Goal: Book appointment/travel/reservation

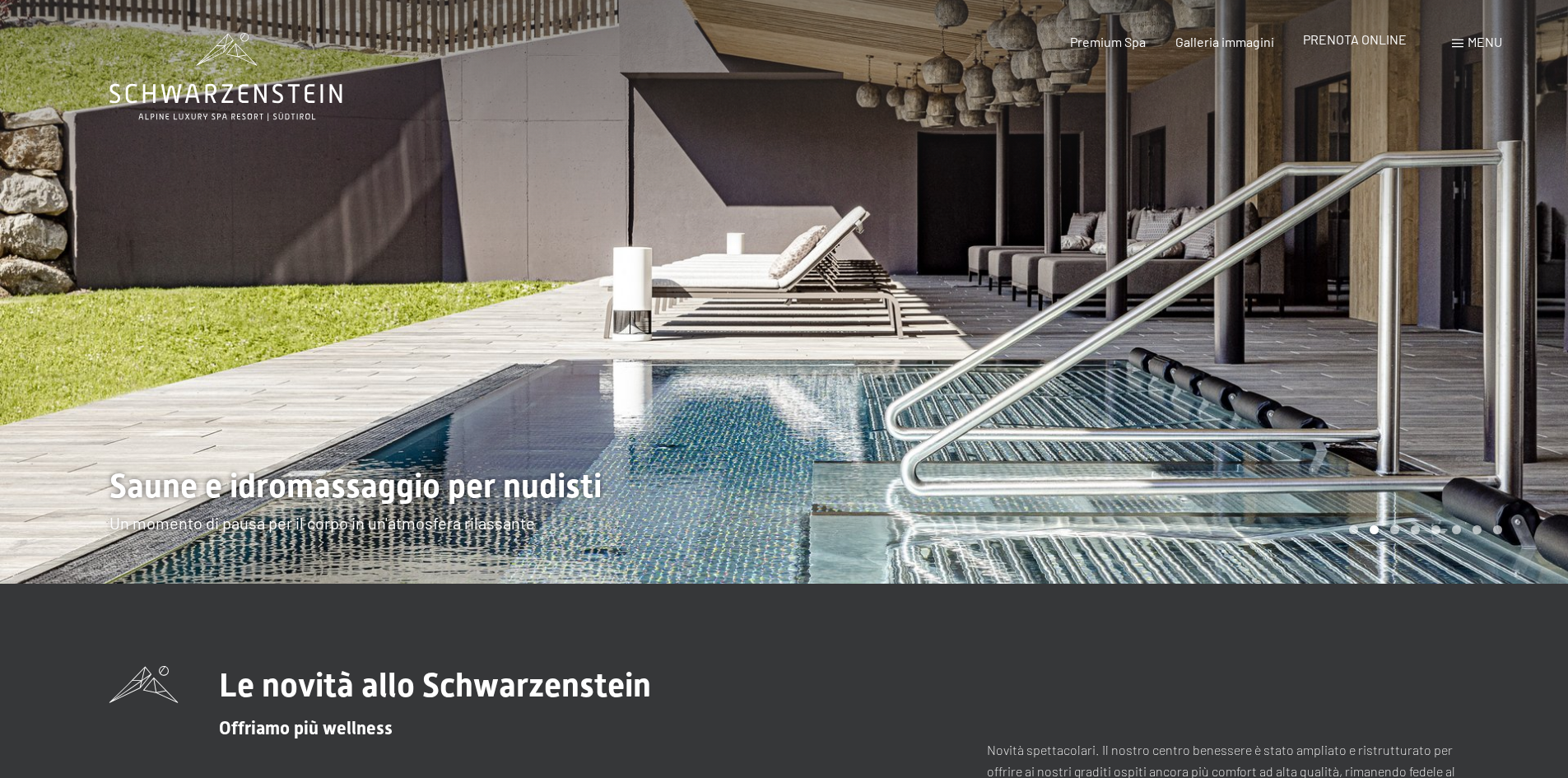
click at [1370, 41] on span "PRENOTA ONLINE" at bounding box center [1354, 39] width 104 height 16
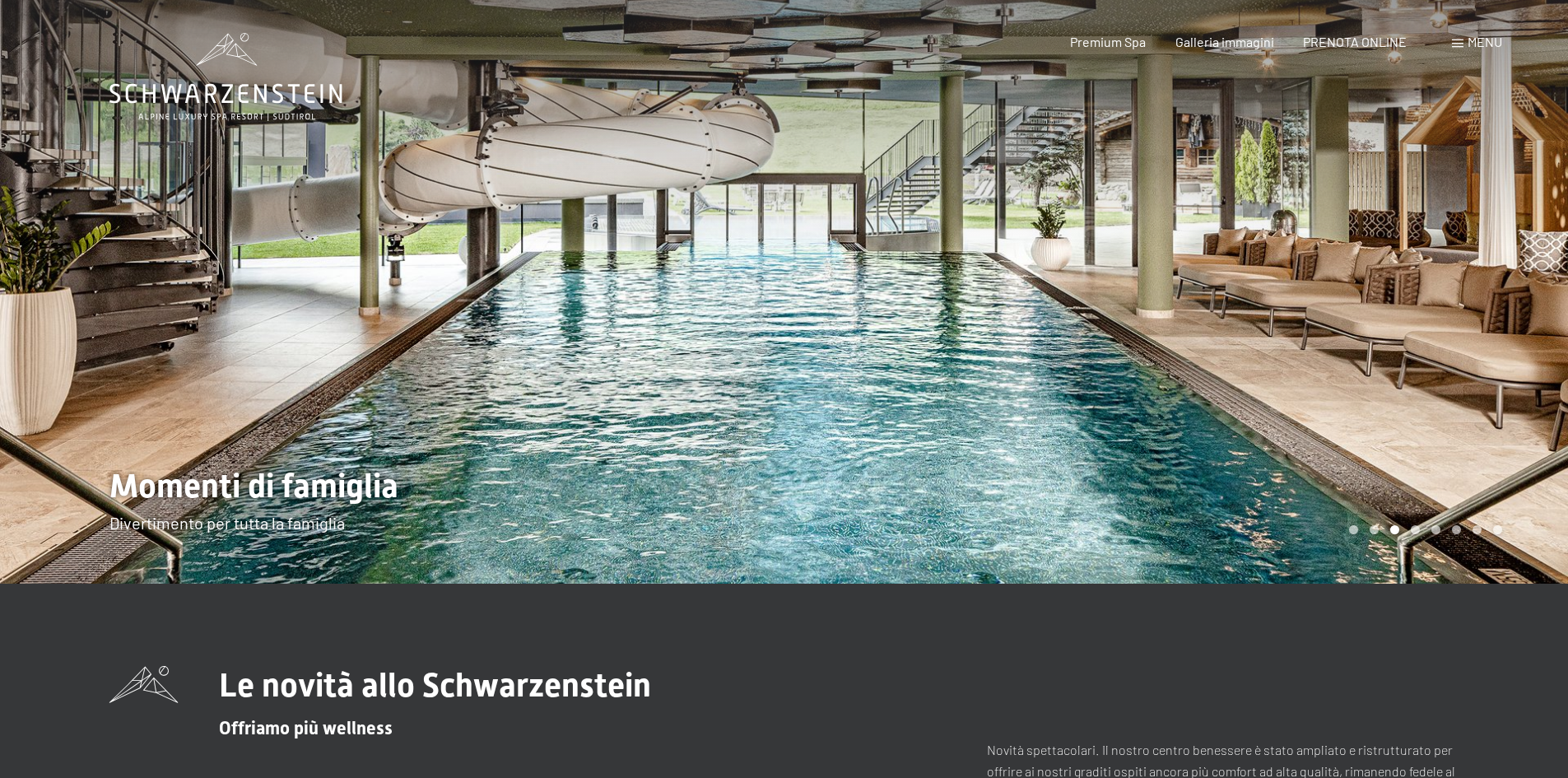
click at [1502, 41] on div "Prenotazione Richiesta Premium Spa Galleria immagini PRENOTA ONLINE Menu DE IT …" at bounding box center [1257, 42] width 490 height 18
click at [1491, 41] on span "Menu" at bounding box center [1485, 42] width 35 height 16
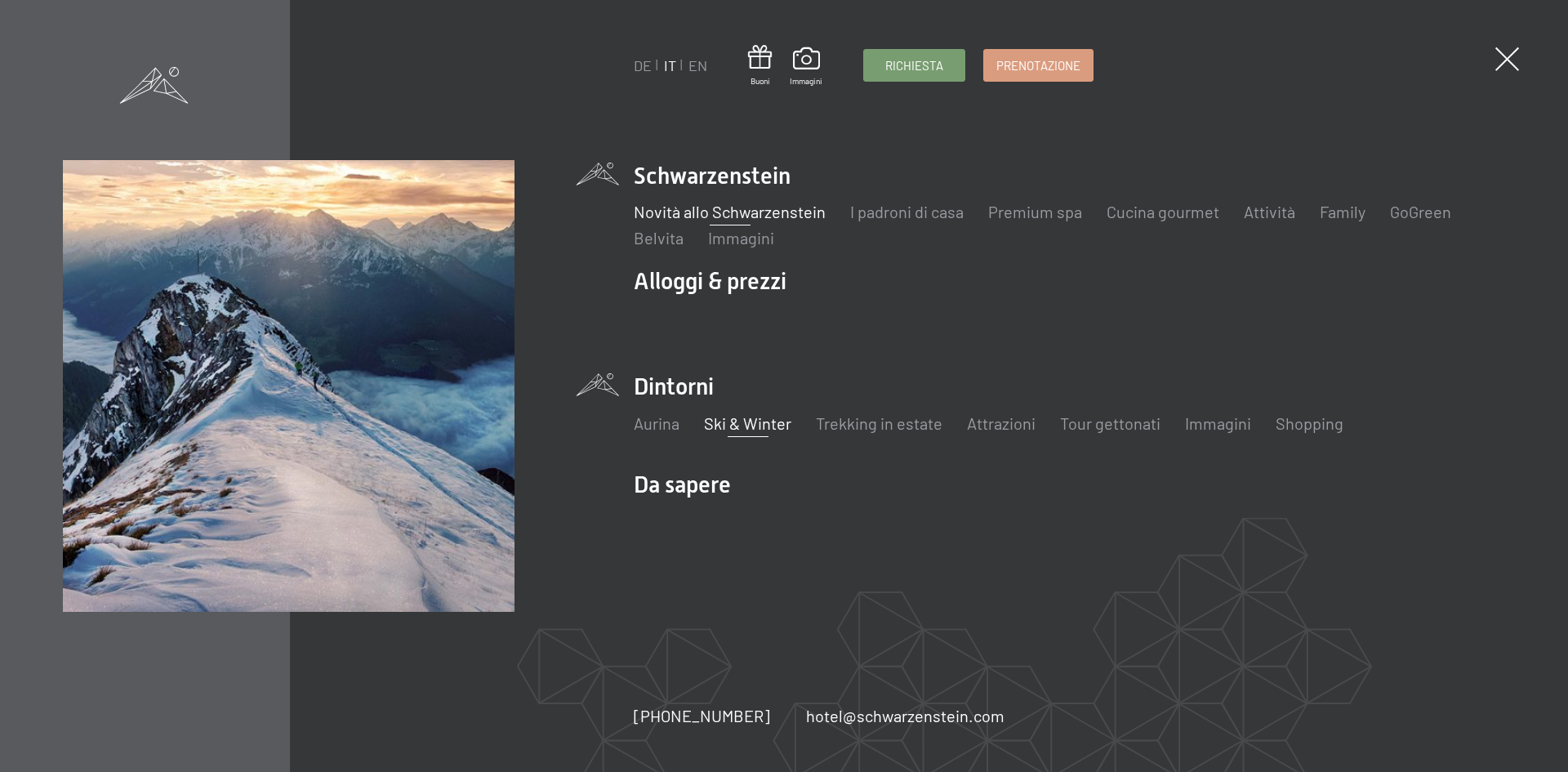
click at [748, 426] on link "Ski & Winter" at bounding box center [747, 423] width 87 height 19
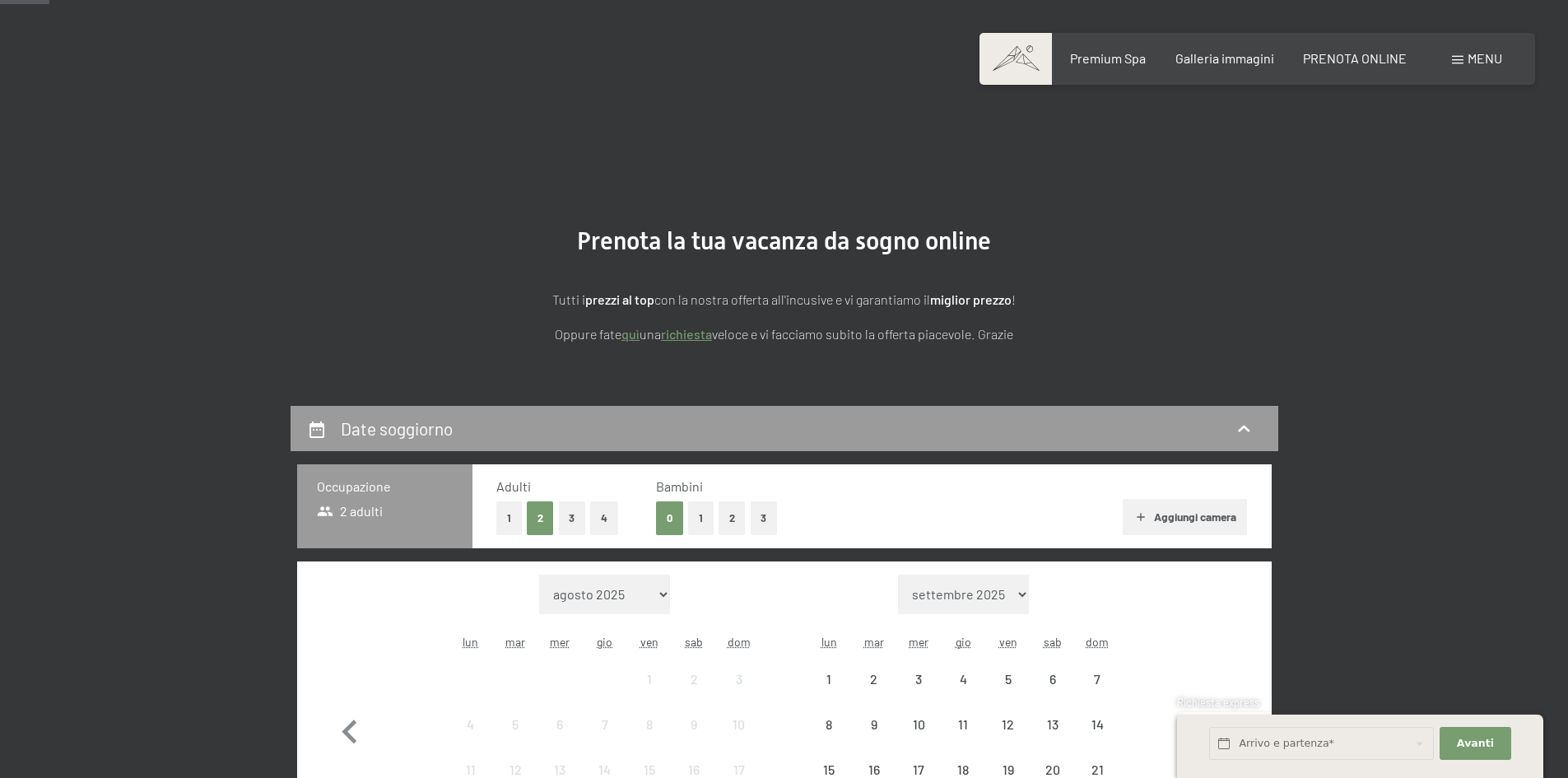
scroll to position [329, 0]
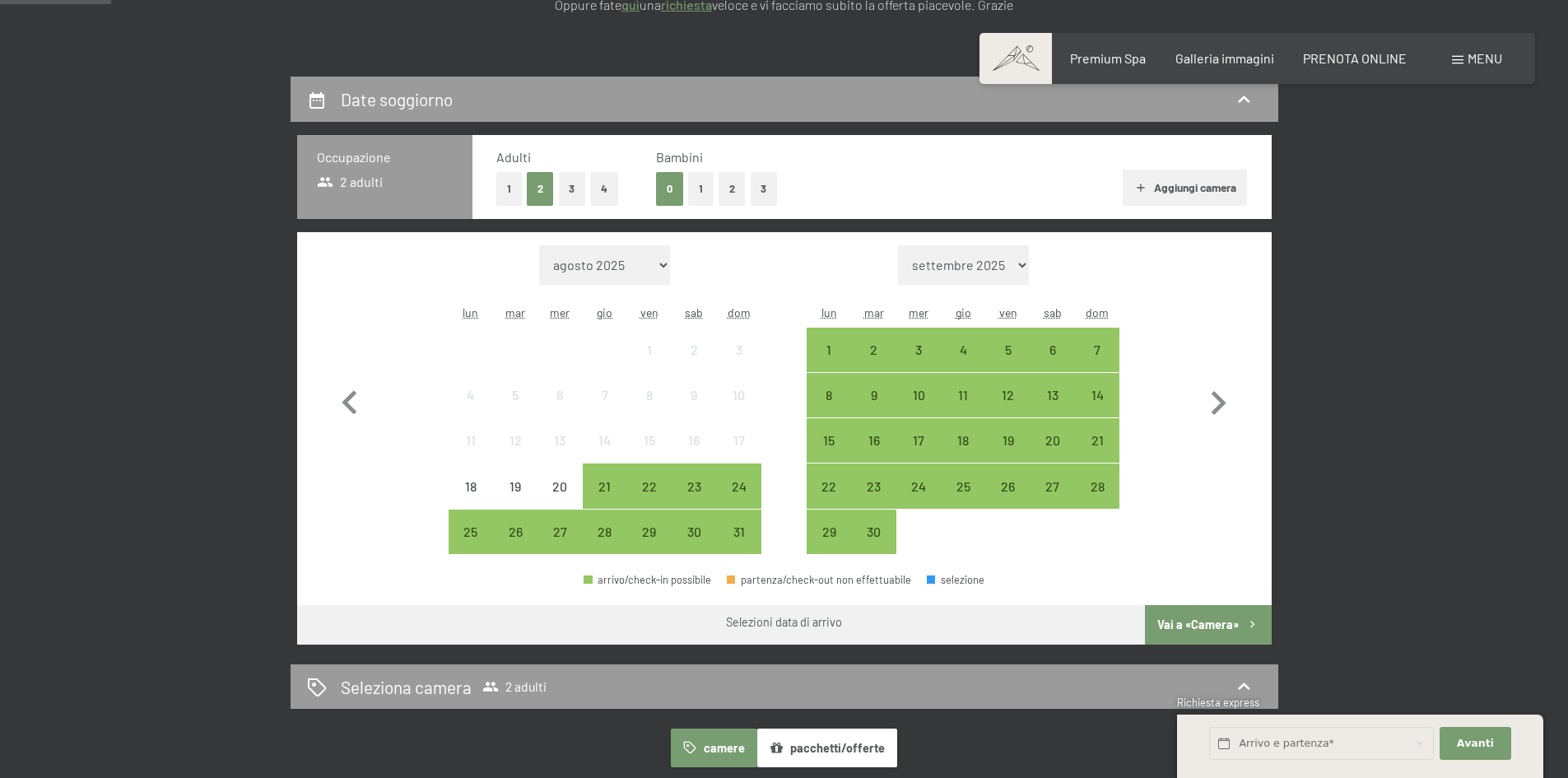
click at [699, 194] on button "1" at bounding box center [700, 189] width 25 height 34
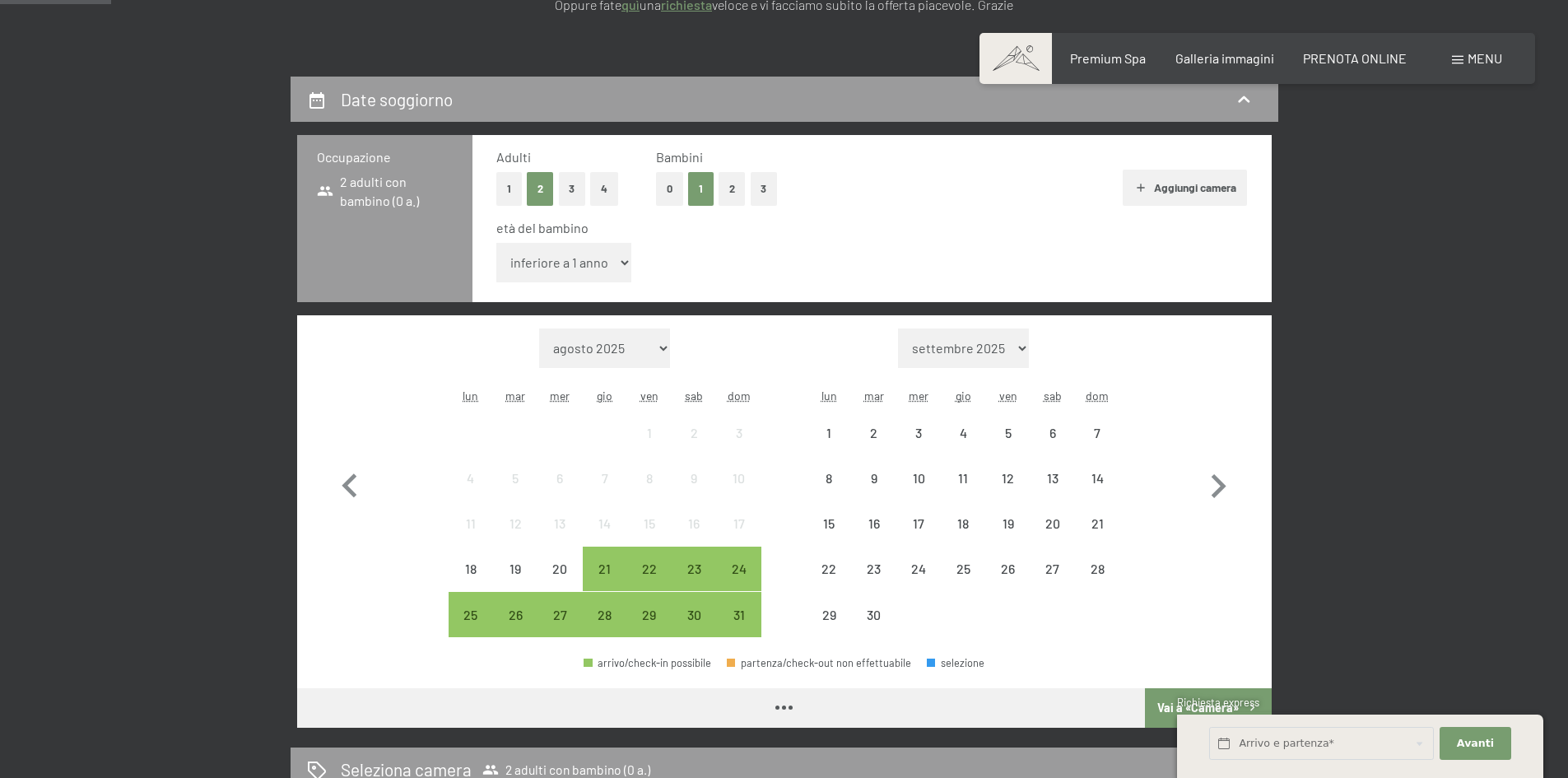
click at [598, 267] on select "inferiore a 1 anno 1 anno 2 anni 3 anni 4 anni 5 anni 6 anni 7 anni 8 anni 9 an…" at bounding box center [564, 263] width 136 height 40
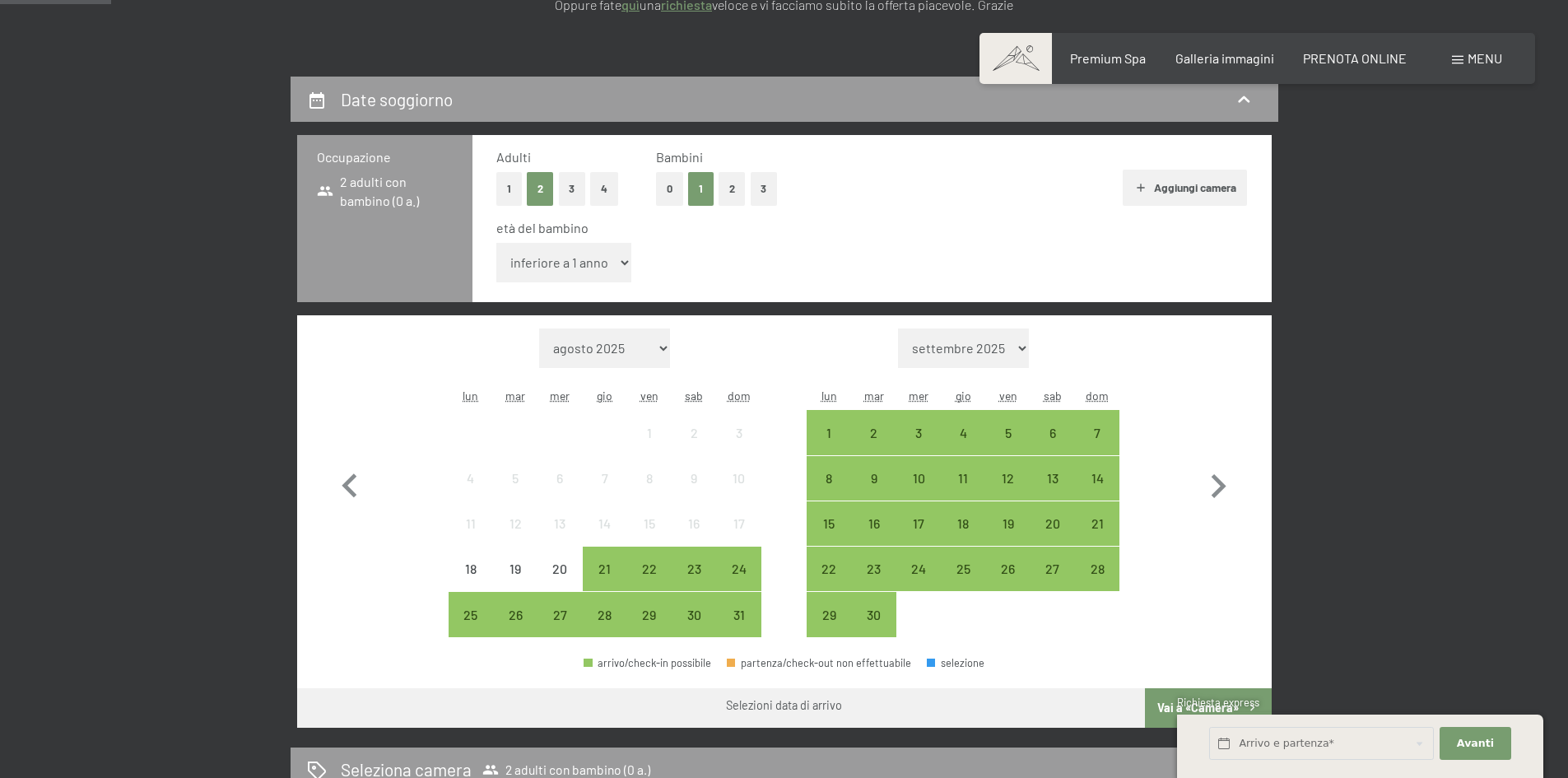
select select "8"
click at [496, 243] on select "inferiore a 1 anno 1 anno 2 anni 3 anni 4 anni 5 anni 6 anni 7 anni 8 anni 9 an…" at bounding box center [564, 263] width 136 height 40
click at [1221, 481] on icon "button" at bounding box center [1217, 486] width 47 height 47
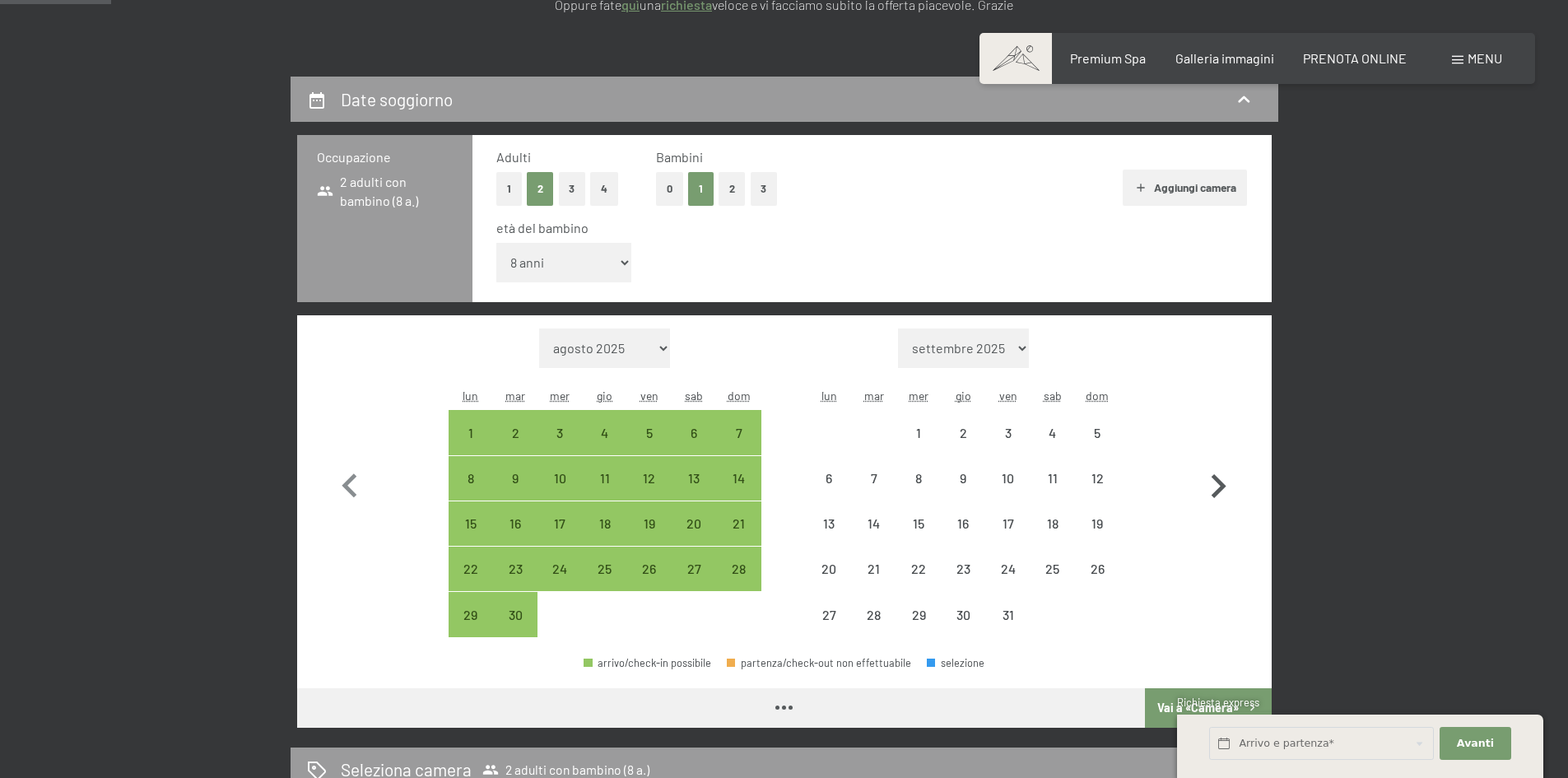
click at [1221, 481] on icon "button" at bounding box center [1217, 486] width 47 height 47
select select "2025-11-01"
select select "2025-12-01"
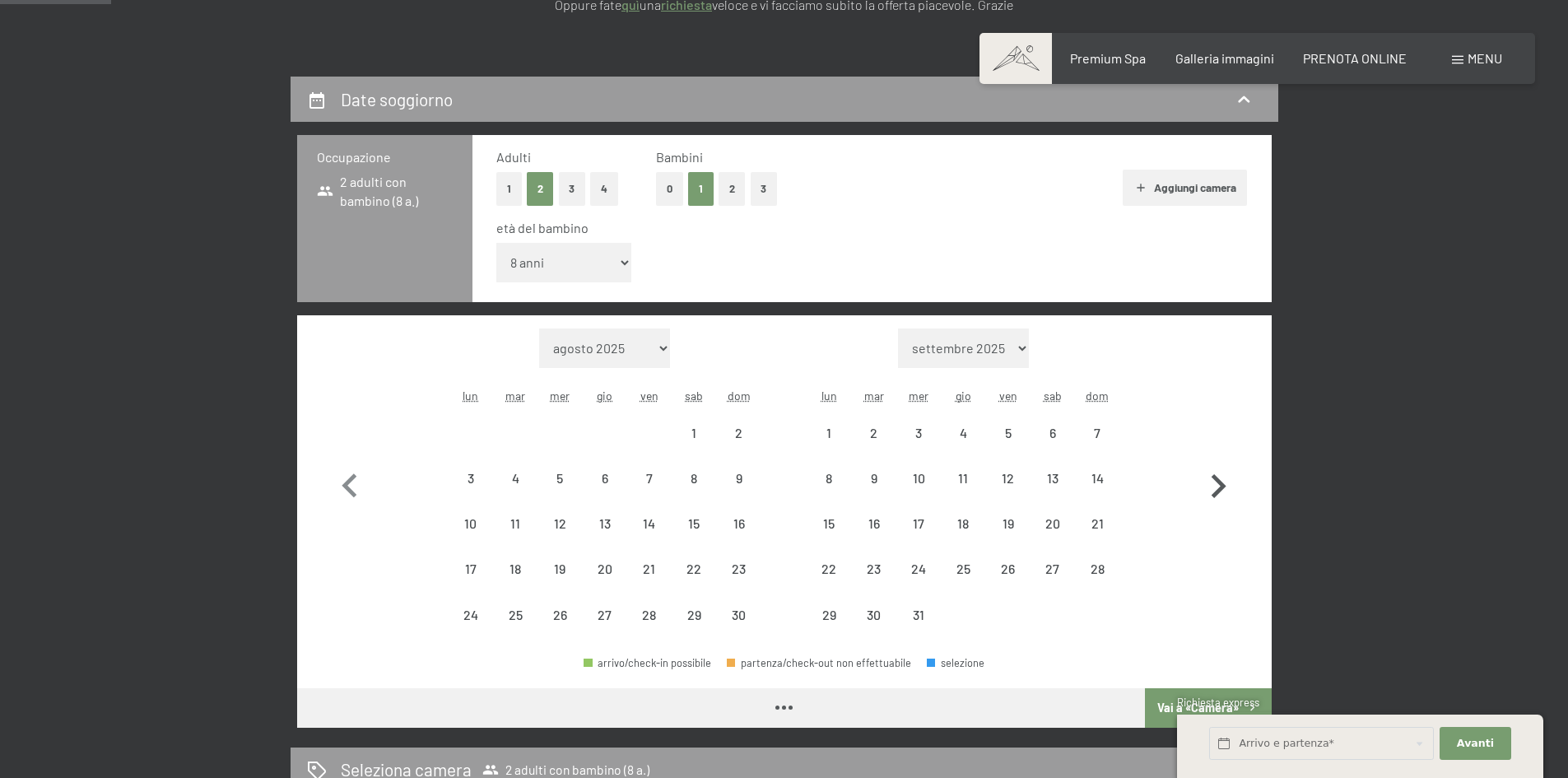
click at [1221, 481] on icon "button" at bounding box center [1217, 486] width 47 height 47
select select "2025-12-01"
select select "2026-01-01"
click at [1221, 481] on icon "button" at bounding box center [1217, 486] width 47 height 47
select select "2026-01-01"
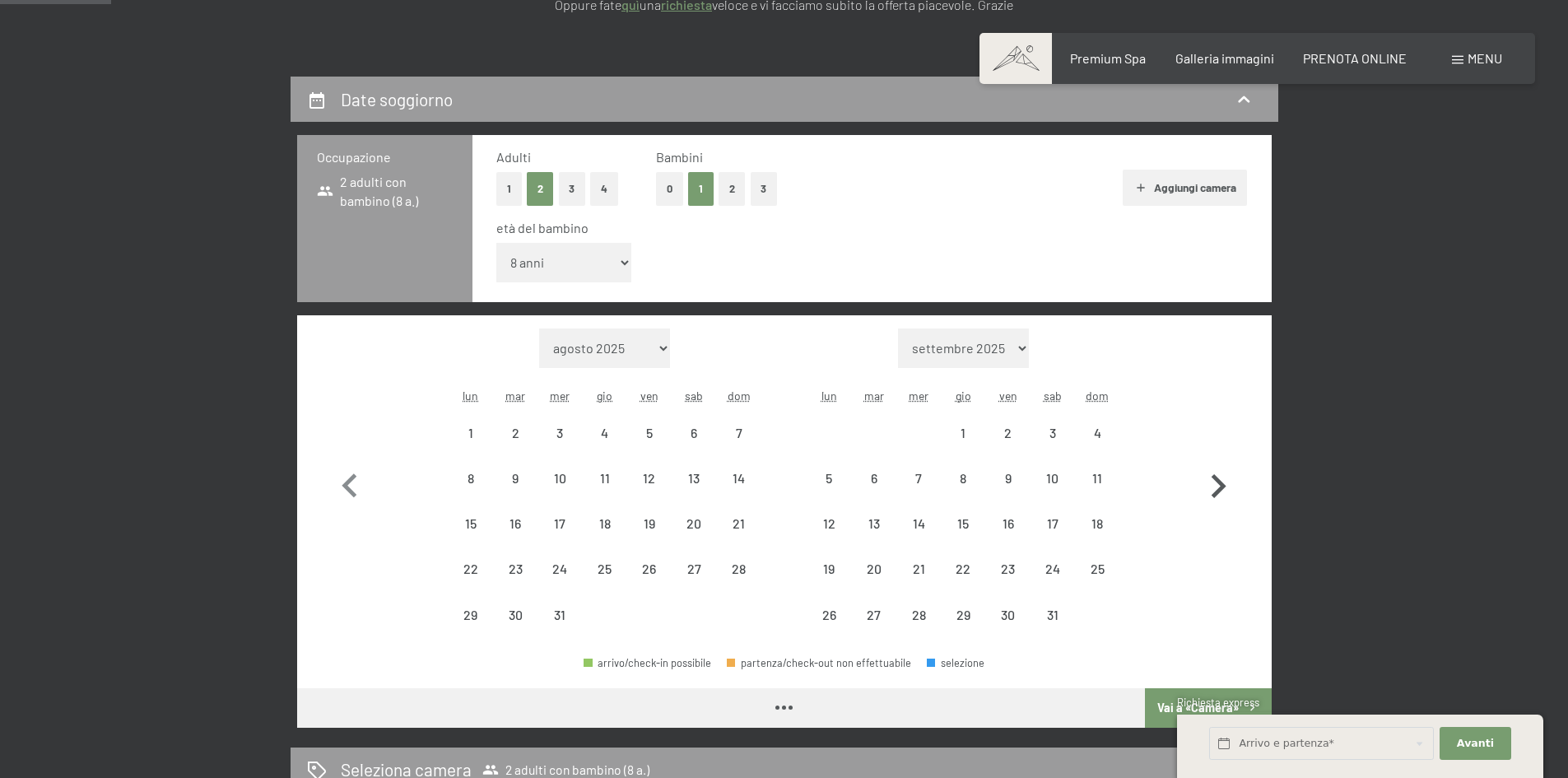
select select "2026-02-01"
select select "2026-01-01"
select select "2026-02-01"
select select "2026-01-01"
select select "2026-02-01"
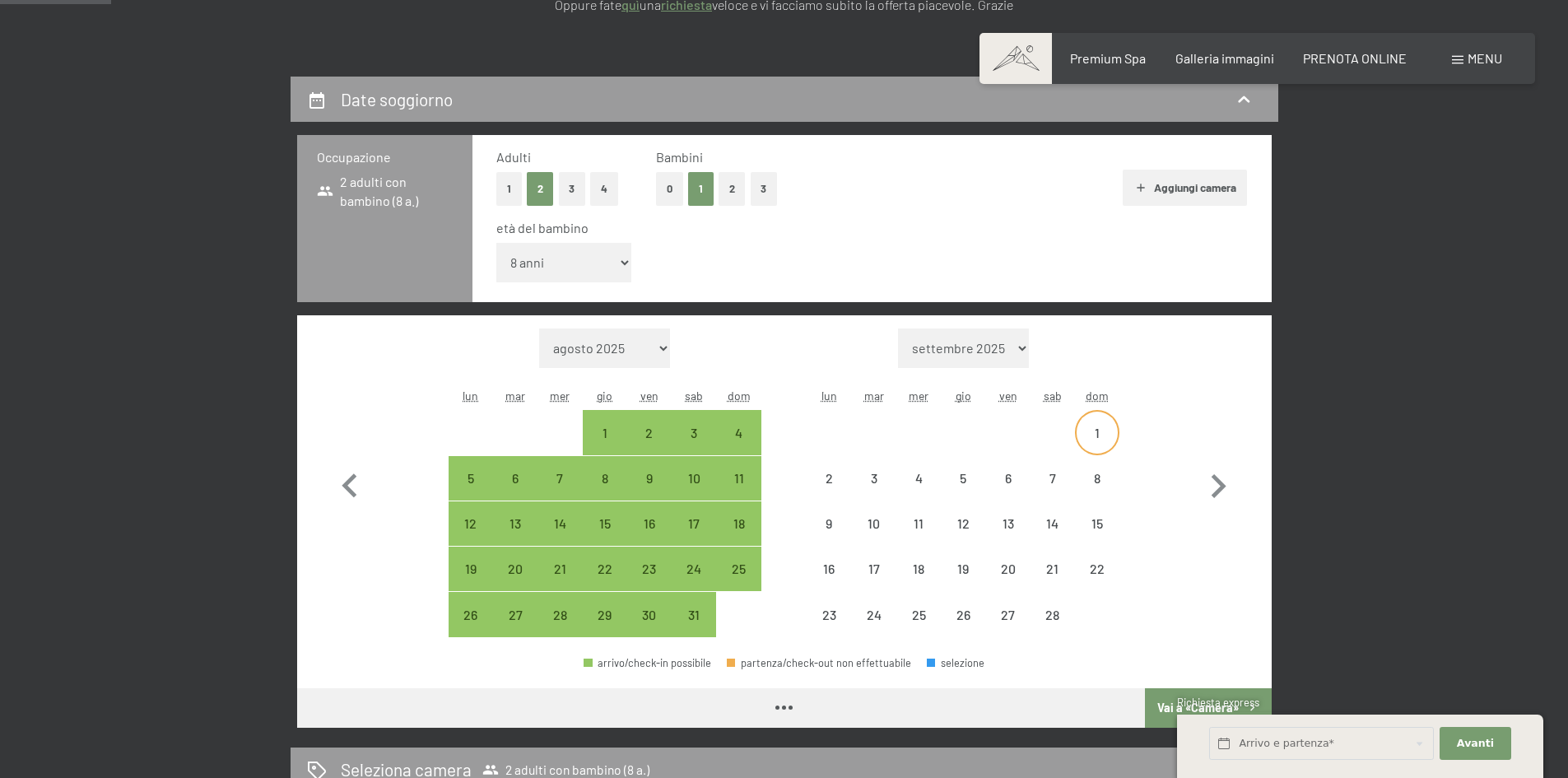
click at [1096, 421] on div "1" at bounding box center [1096, 432] width 41 height 41
select select "2026-01-01"
select select "2026-02-01"
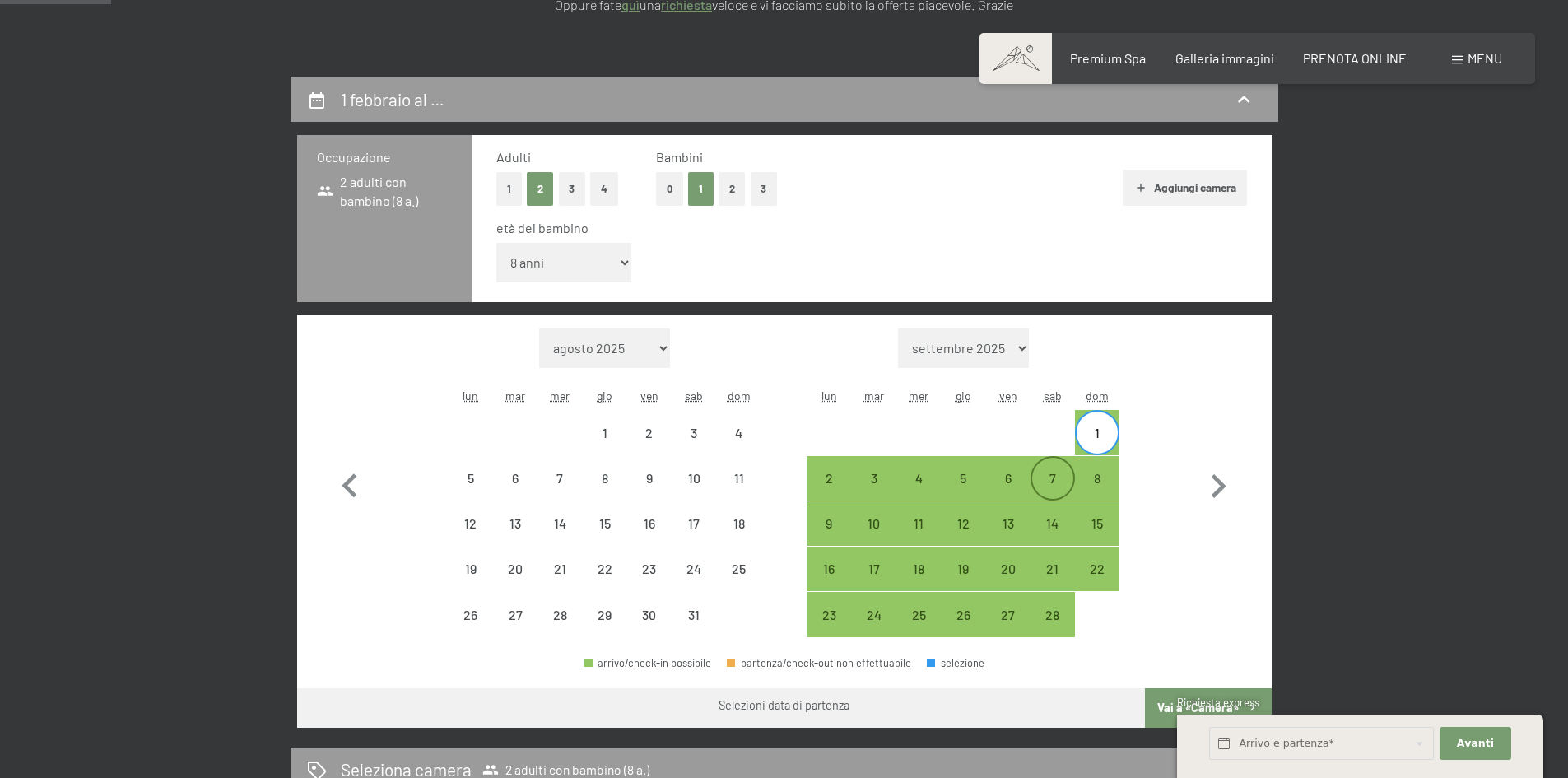
click at [1058, 478] on div "7" at bounding box center [1053, 492] width 41 height 41
select select "2026-01-01"
select select "2026-02-01"
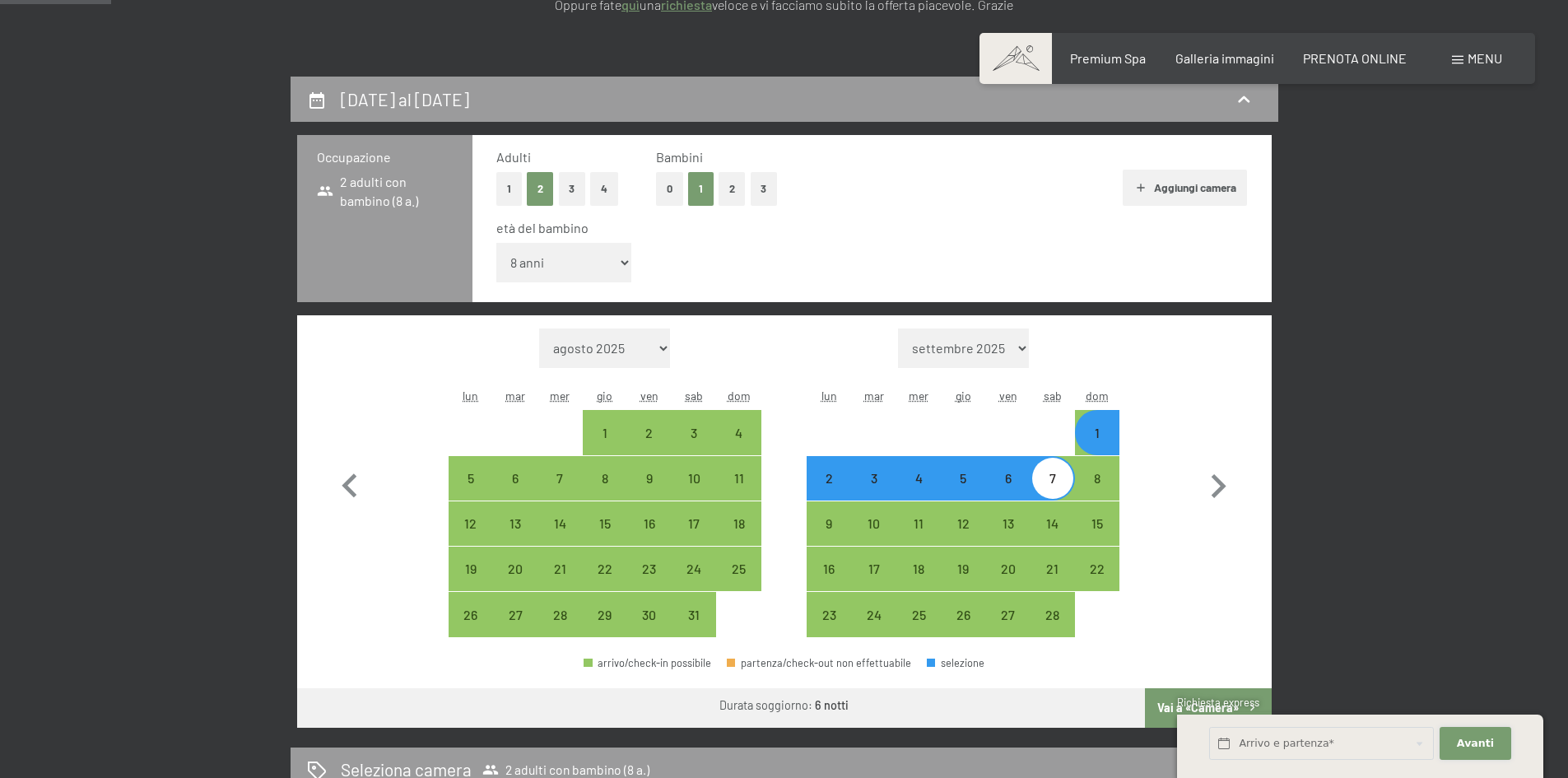
drag, startPoint x: 1480, startPoint y: 746, endPoint x: 1474, endPoint y: 736, distance: 11.7
click at [1479, 743] on span "Avanti" at bounding box center [1475, 743] width 37 height 15
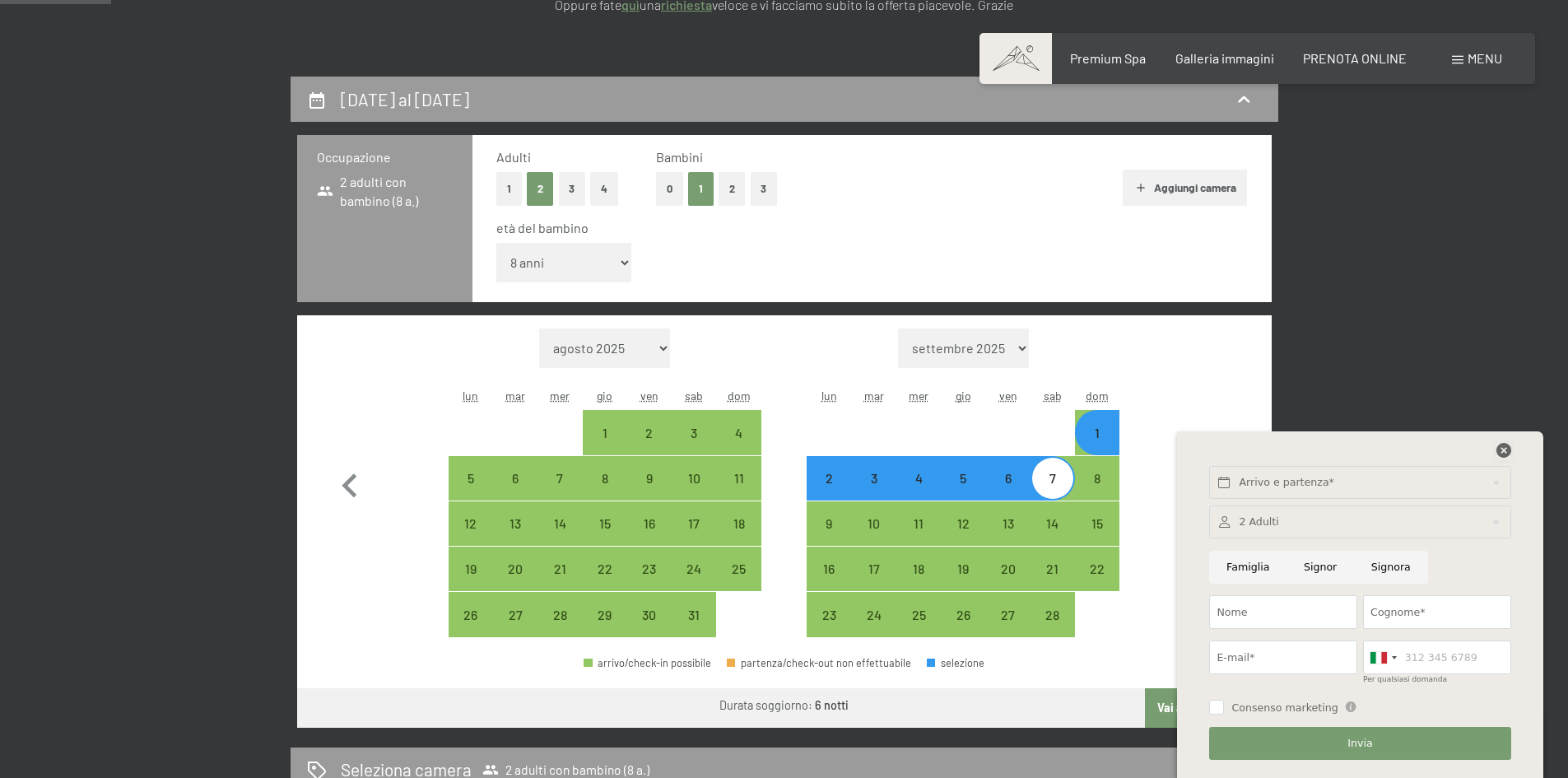
click at [1498, 455] on icon at bounding box center [1503, 450] width 15 height 15
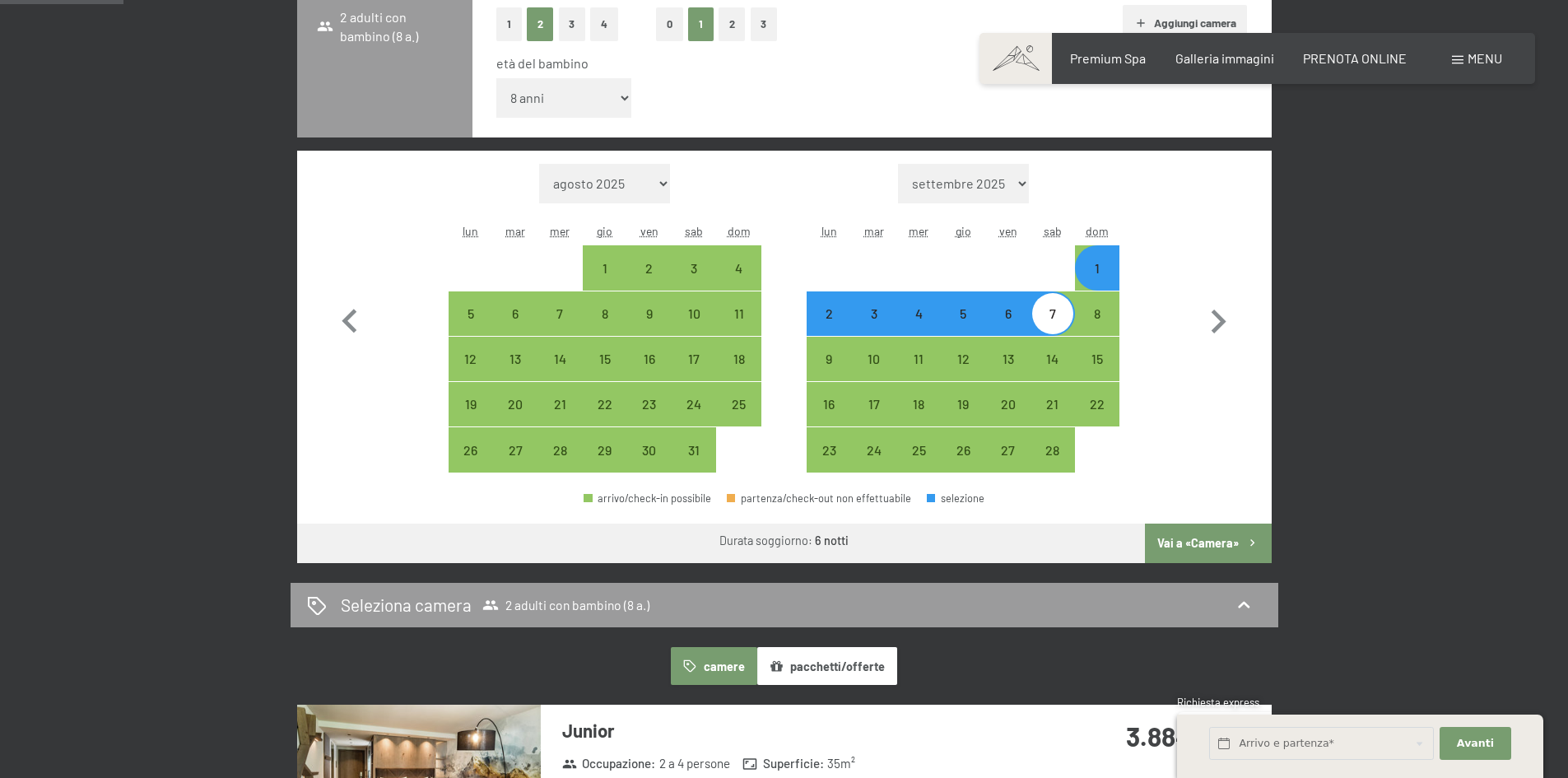
click at [1214, 537] on button "Vai a «Camera»" at bounding box center [1208, 543] width 126 height 40
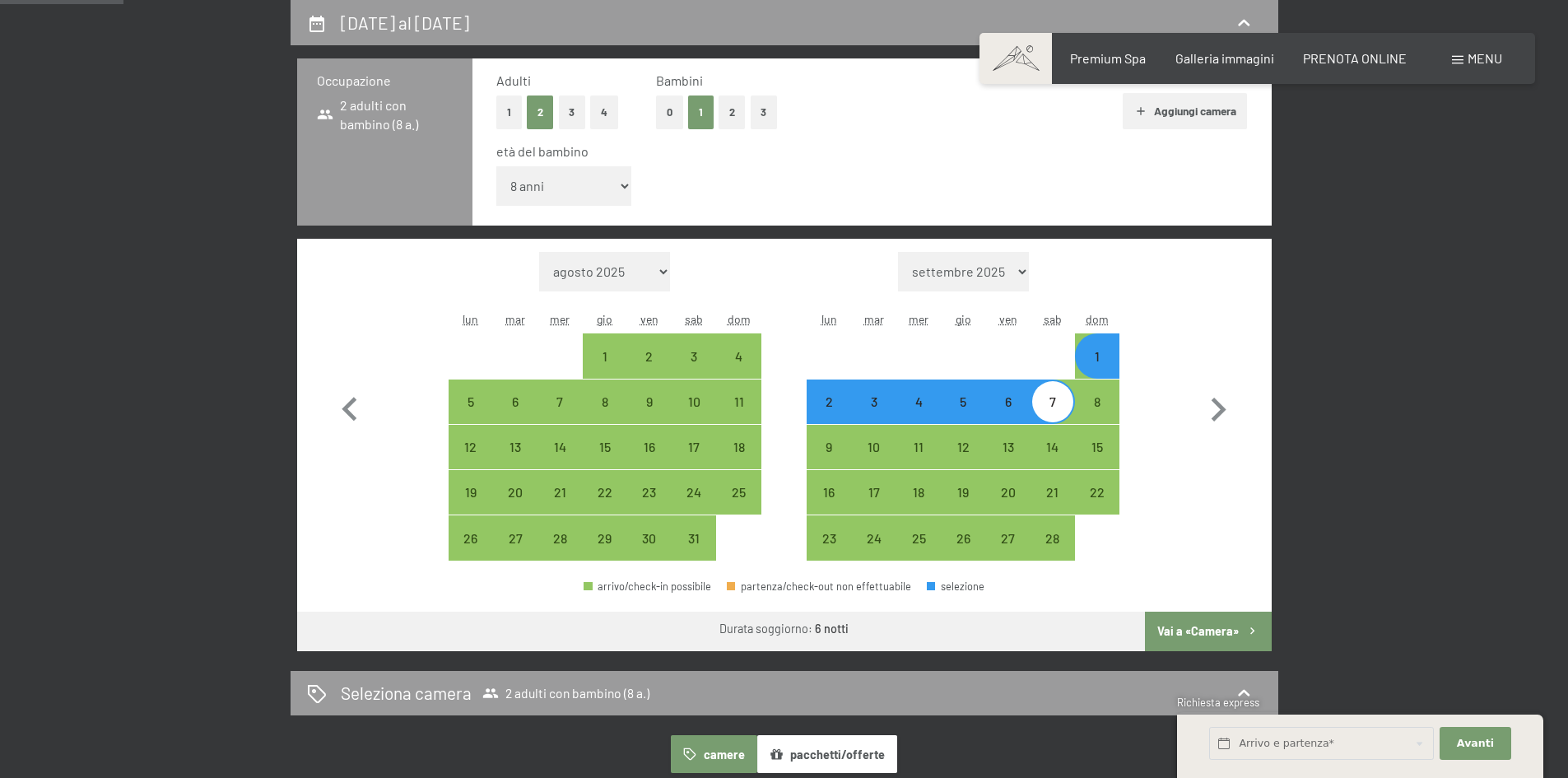
select select "2026-01-01"
select select "2026-02-01"
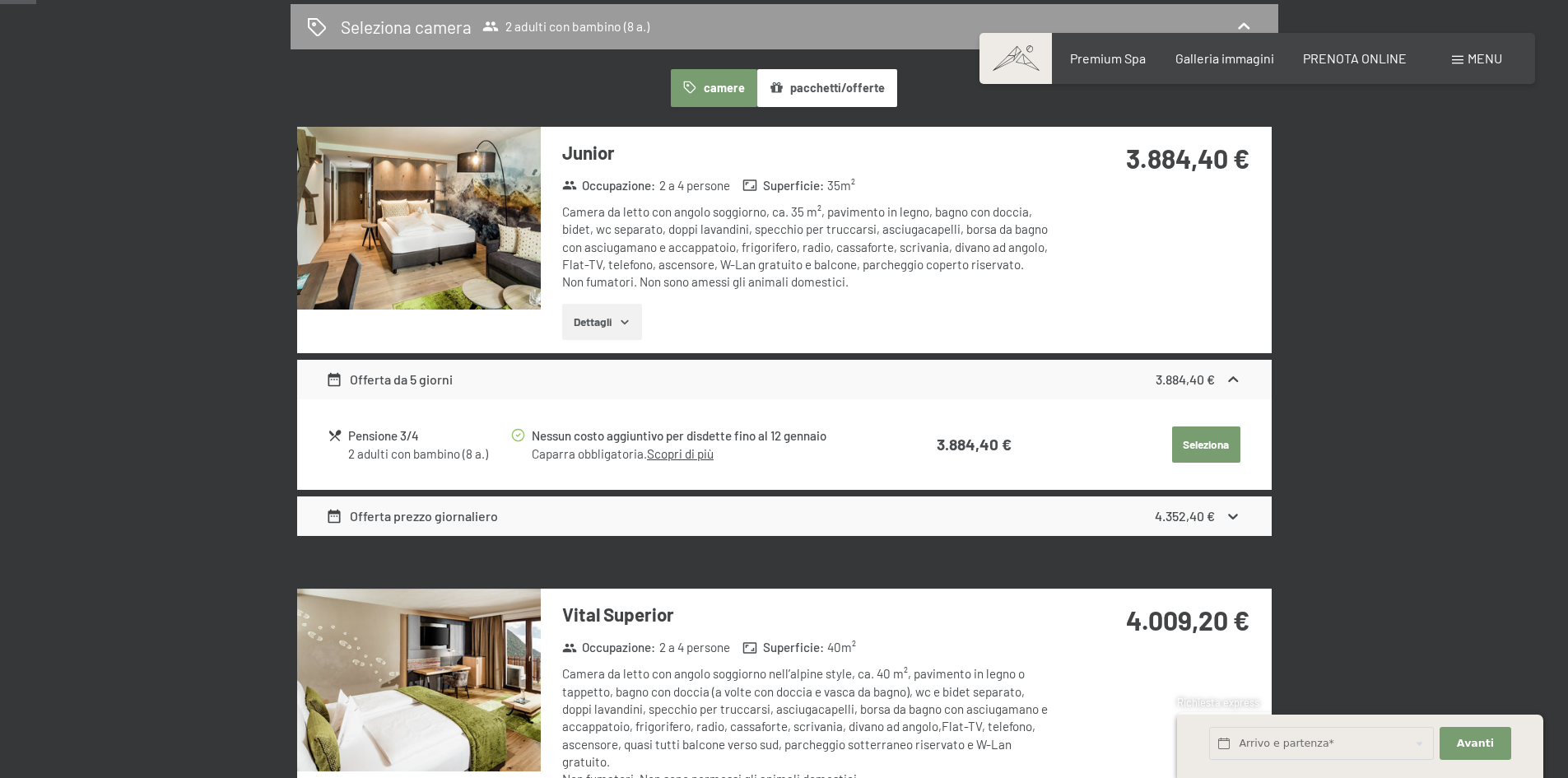
scroll to position [494, 0]
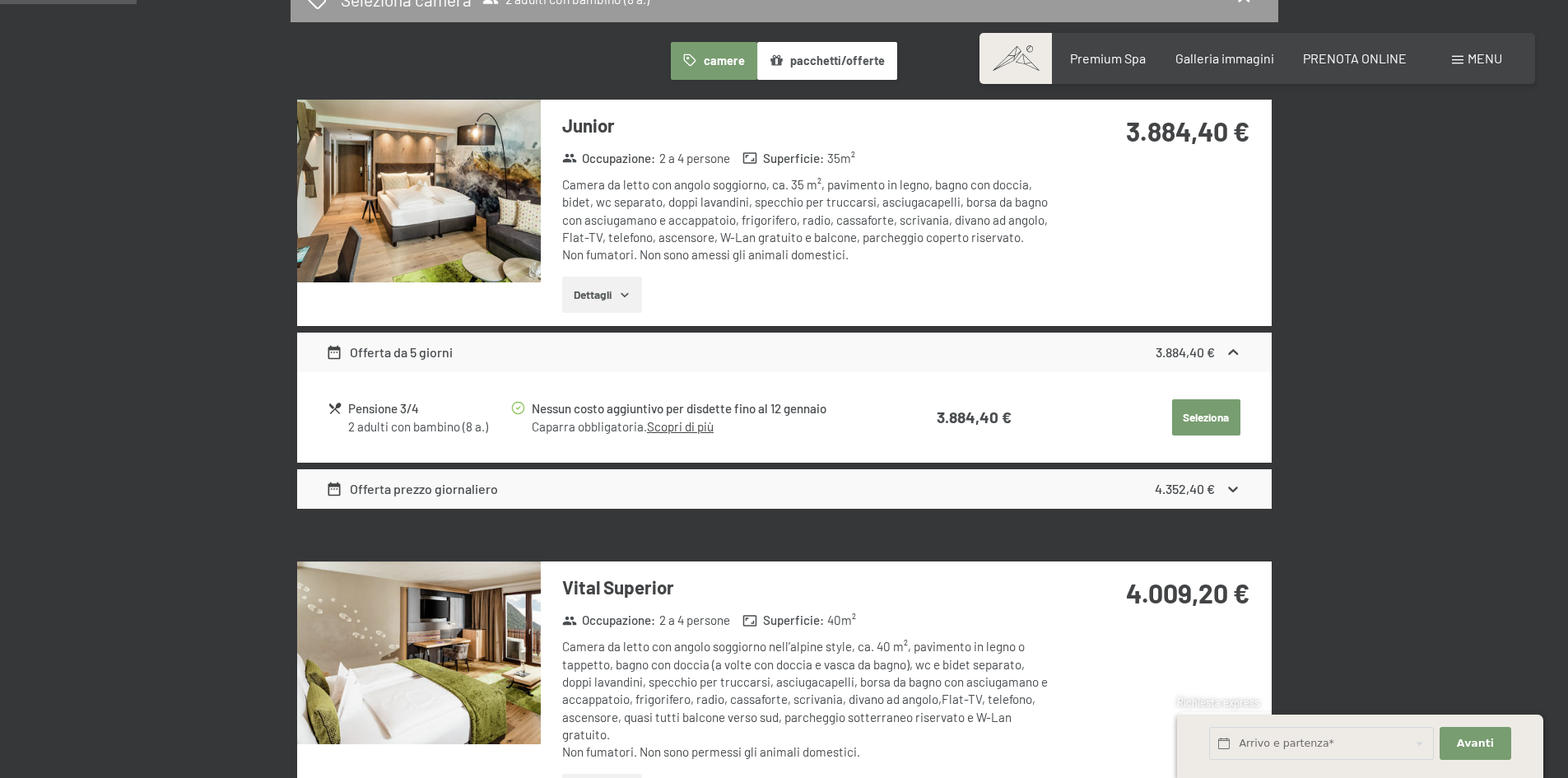
click at [391, 200] on img at bounding box center [419, 191] width 244 height 183
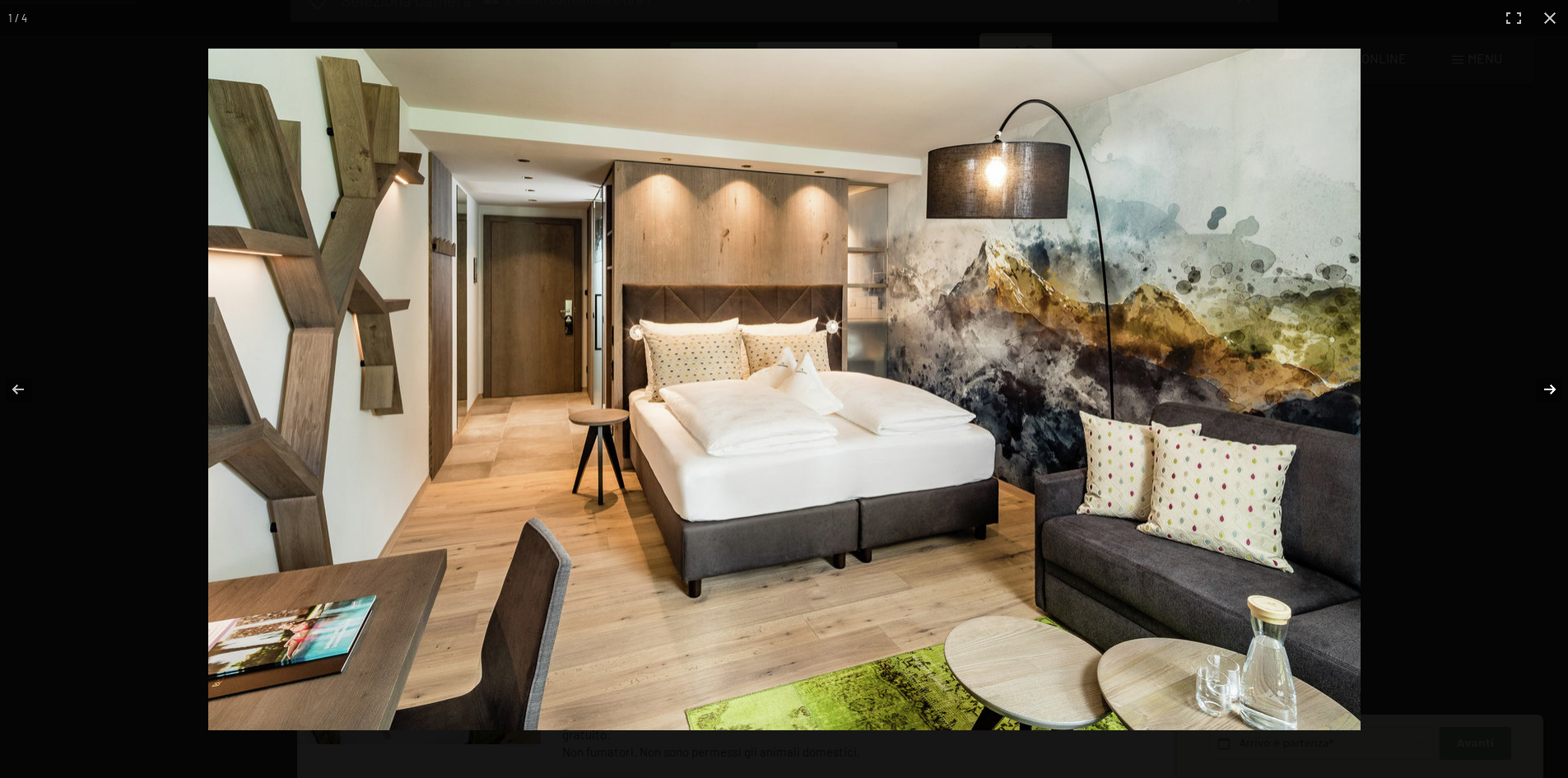
click at [1550, 388] on button "button" at bounding box center [1538, 389] width 57 height 82
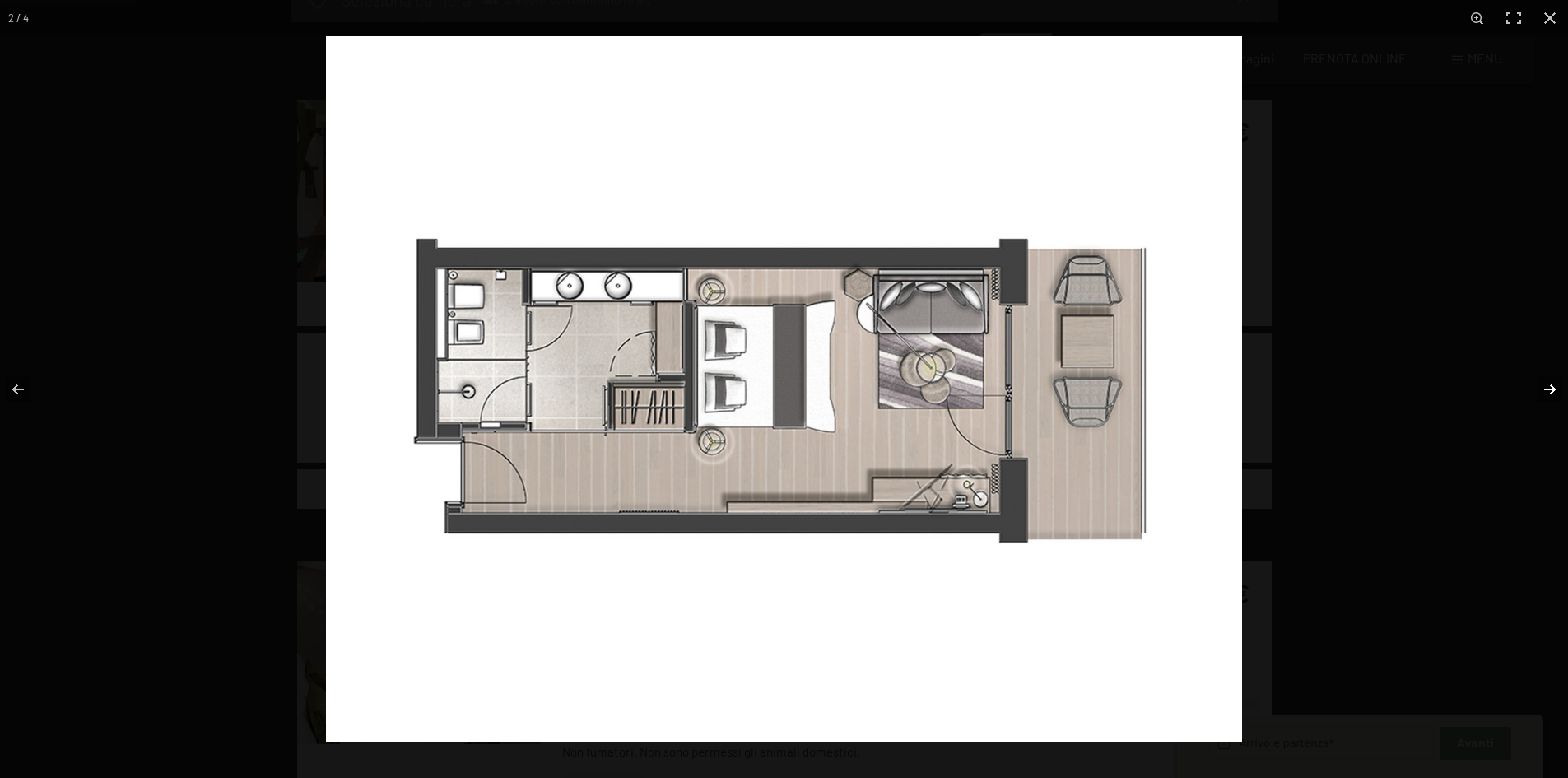
click at [1550, 388] on button "button" at bounding box center [1538, 389] width 57 height 82
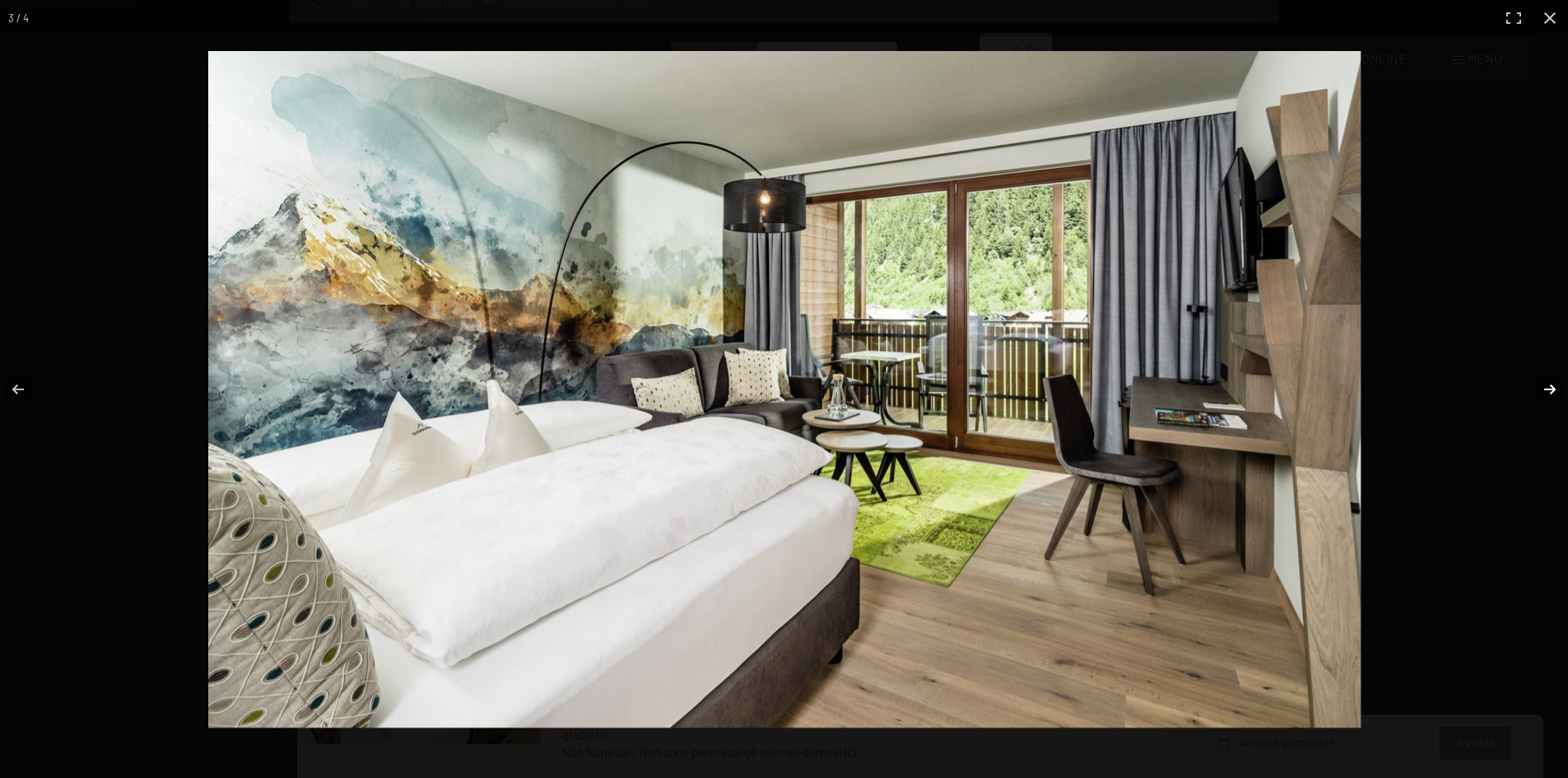
click at [1550, 388] on button "button" at bounding box center [1538, 389] width 57 height 82
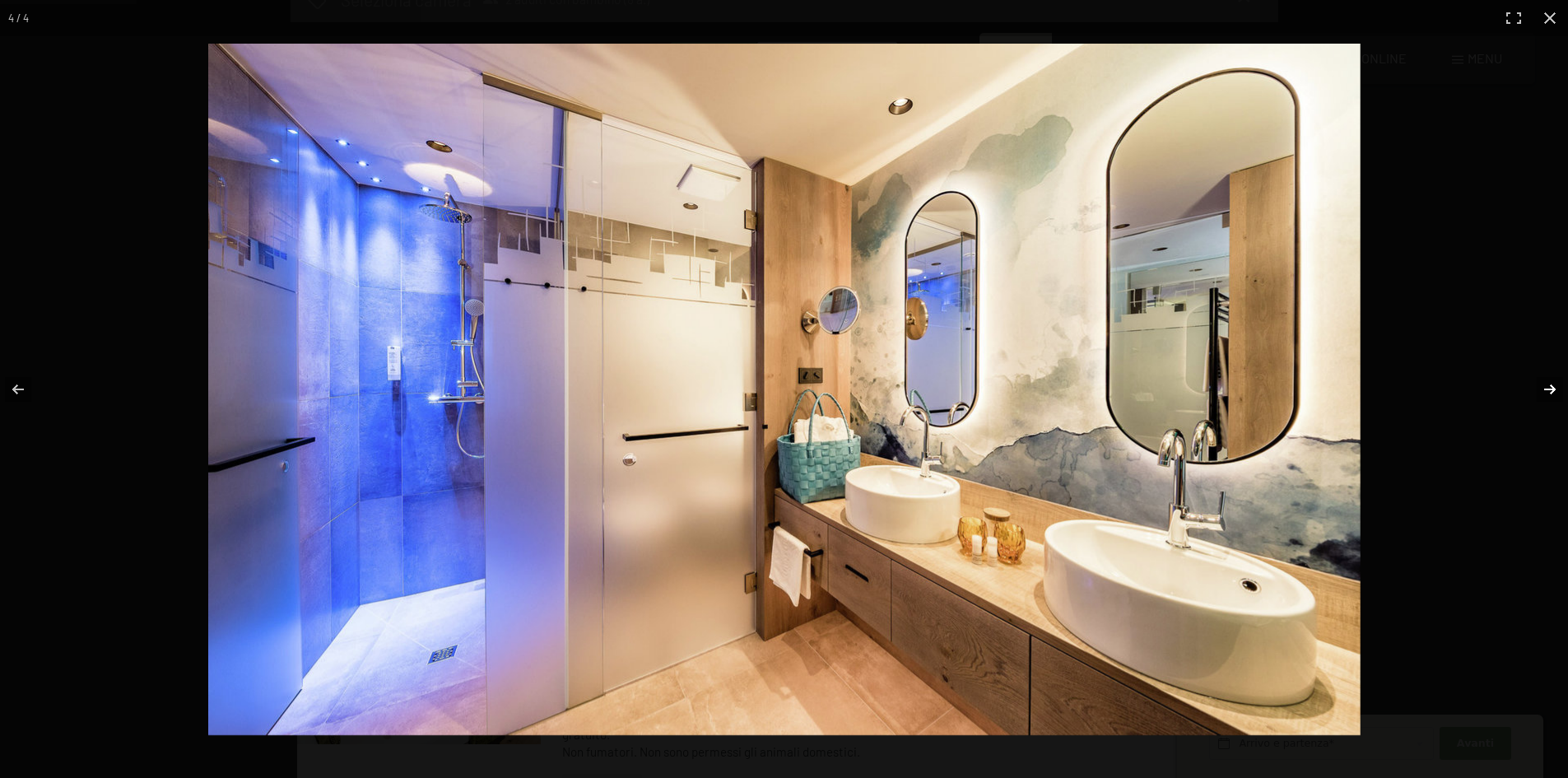
click at [1550, 388] on button "button" at bounding box center [1538, 389] width 57 height 82
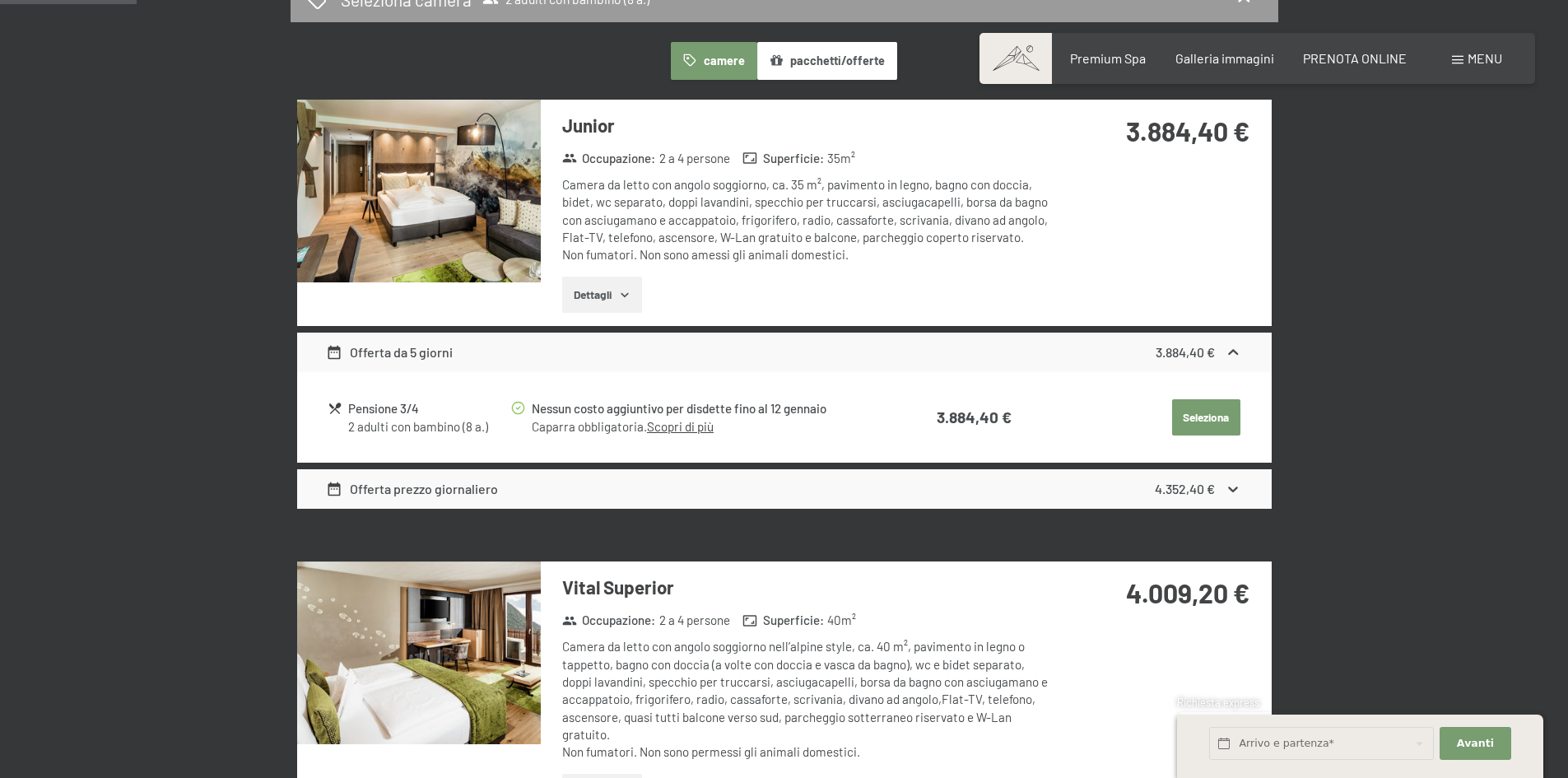
click at [0, 0] on button "button" at bounding box center [0, 0] width 0 height 0
click at [608, 586] on h3 "Vital Superior" at bounding box center [807, 587] width 490 height 25
click at [505, 642] on img at bounding box center [419, 653] width 244 height 183
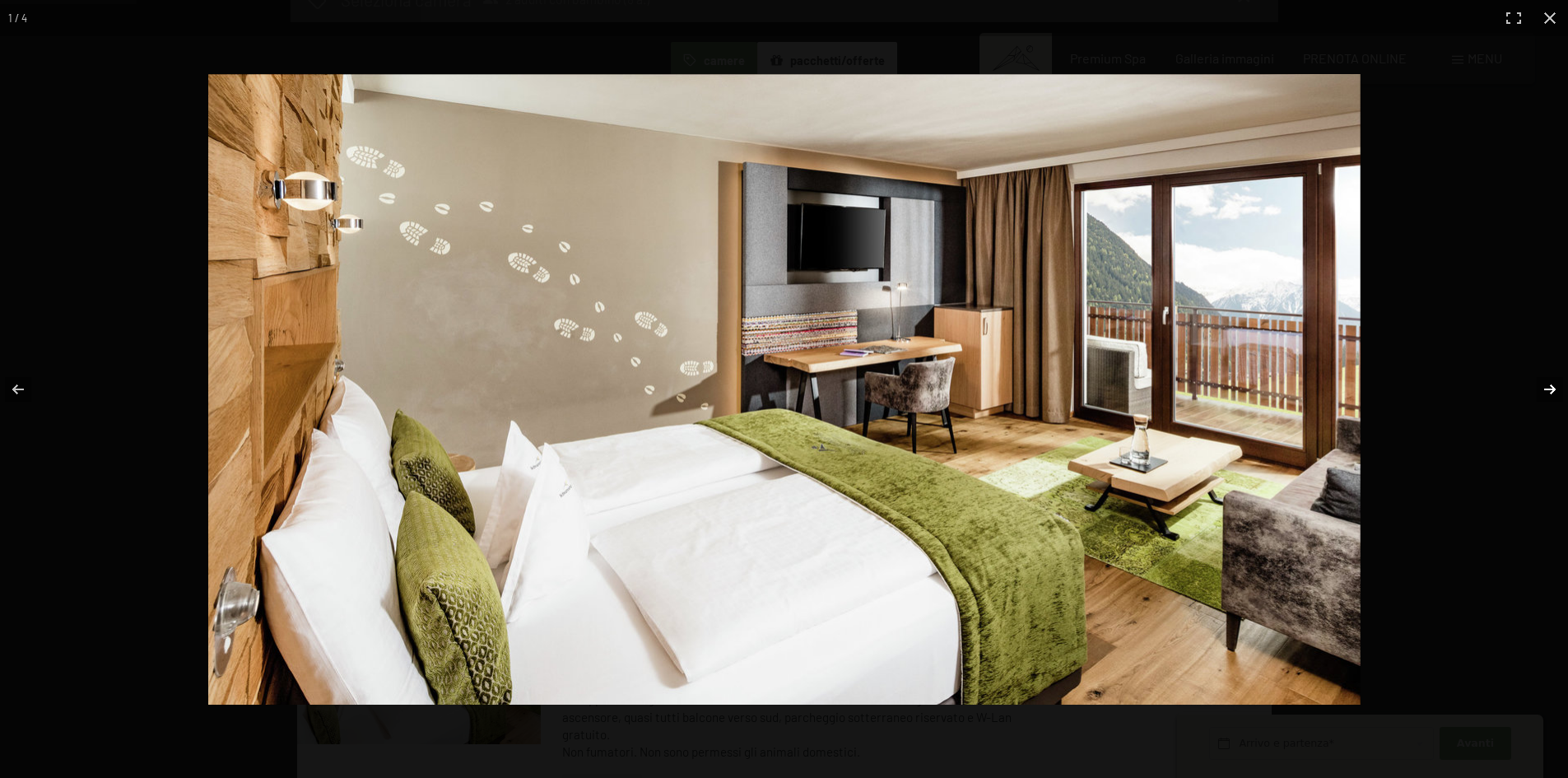
click at [1553, 386] on button "button" at bounding box center [1538, 389] width 57 height 82
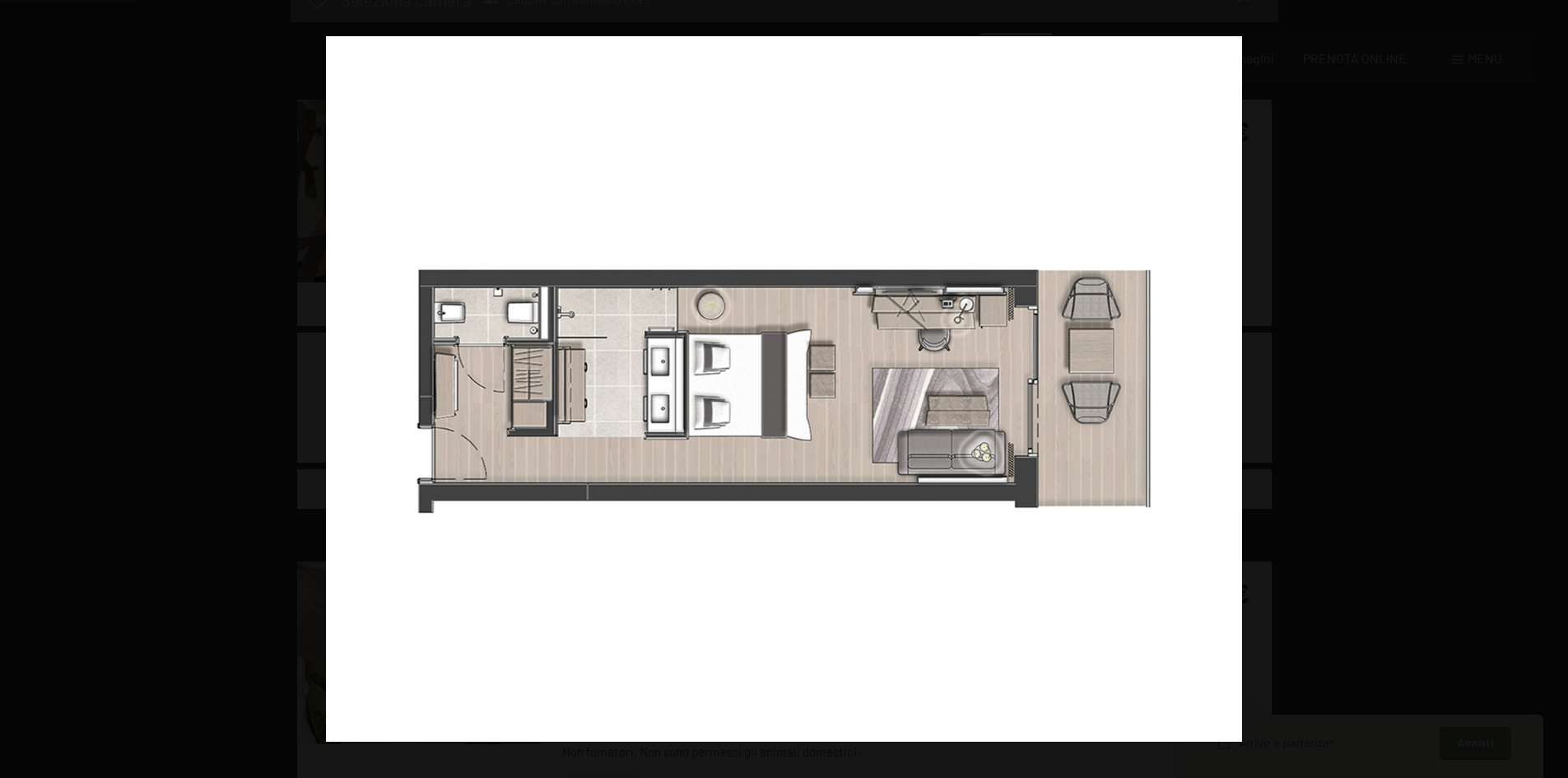
click at [1553, 386] on button "button" at bounding box center [1538, 389] width 57 height 82
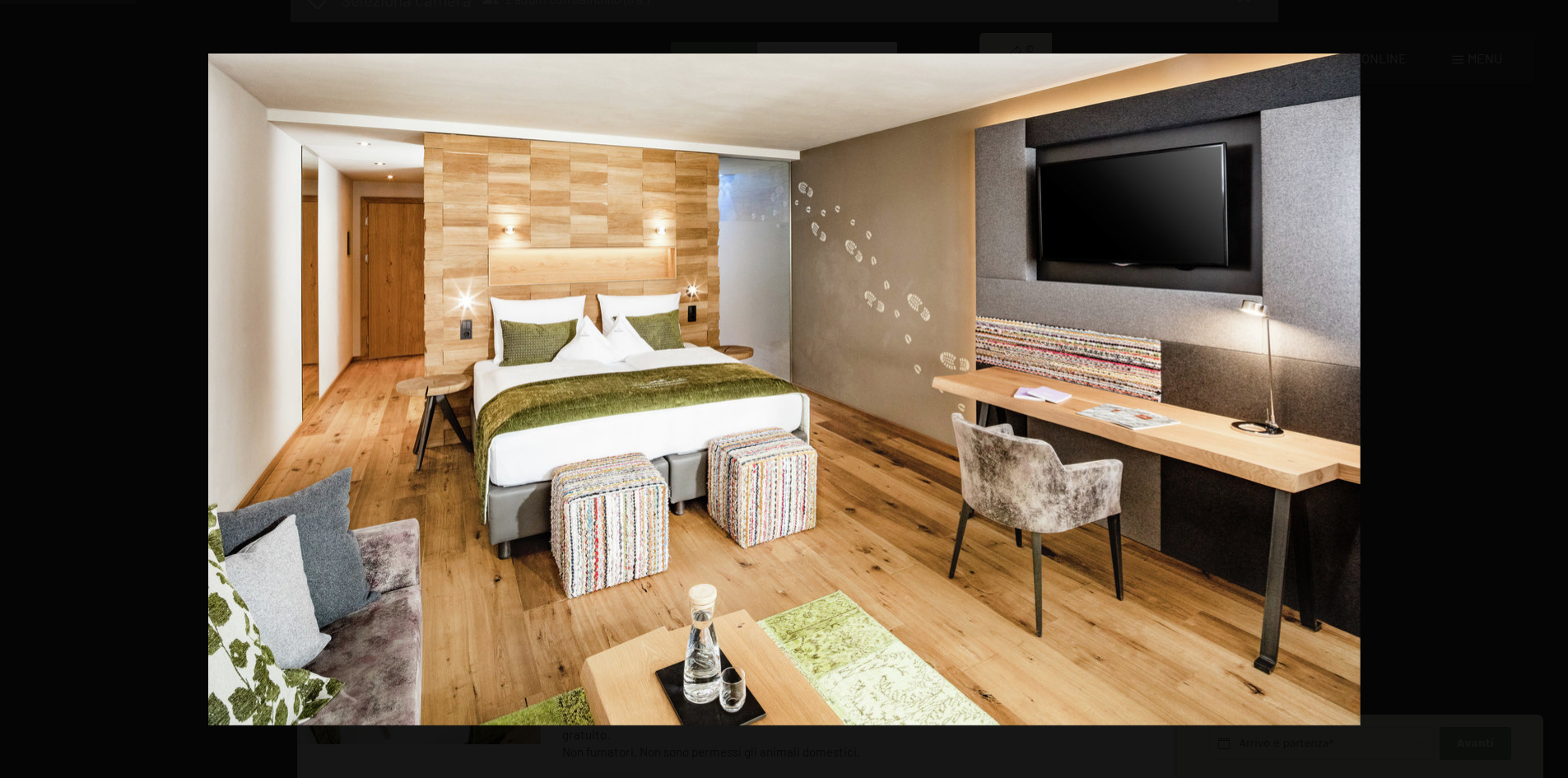
click at [1553, 386] on button "button" at bounding box center [1538, 389] width 57 height 82
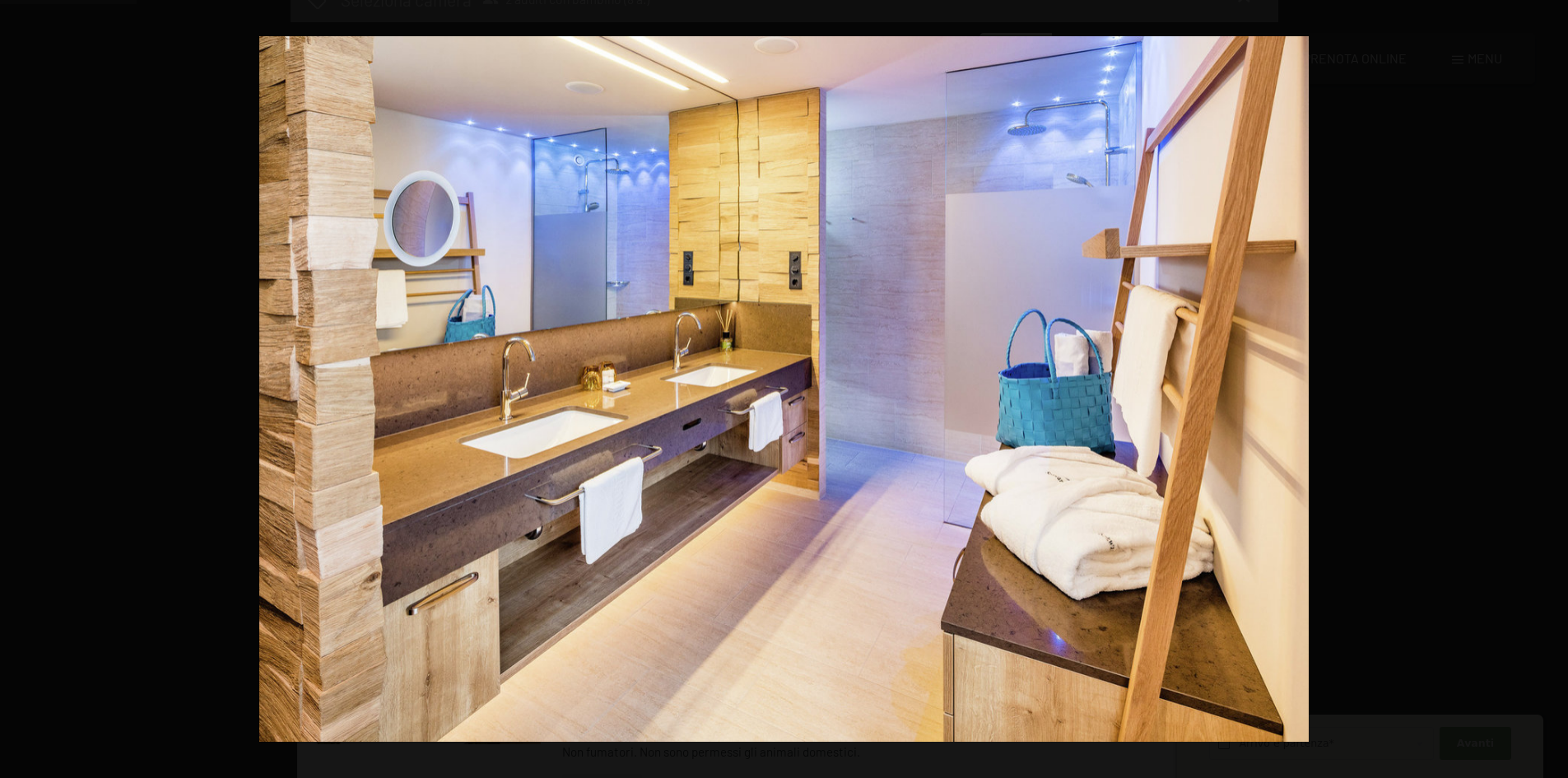
click at [1553, 386] on button "button" at bounding box center [1538, 389] width 57 height 82
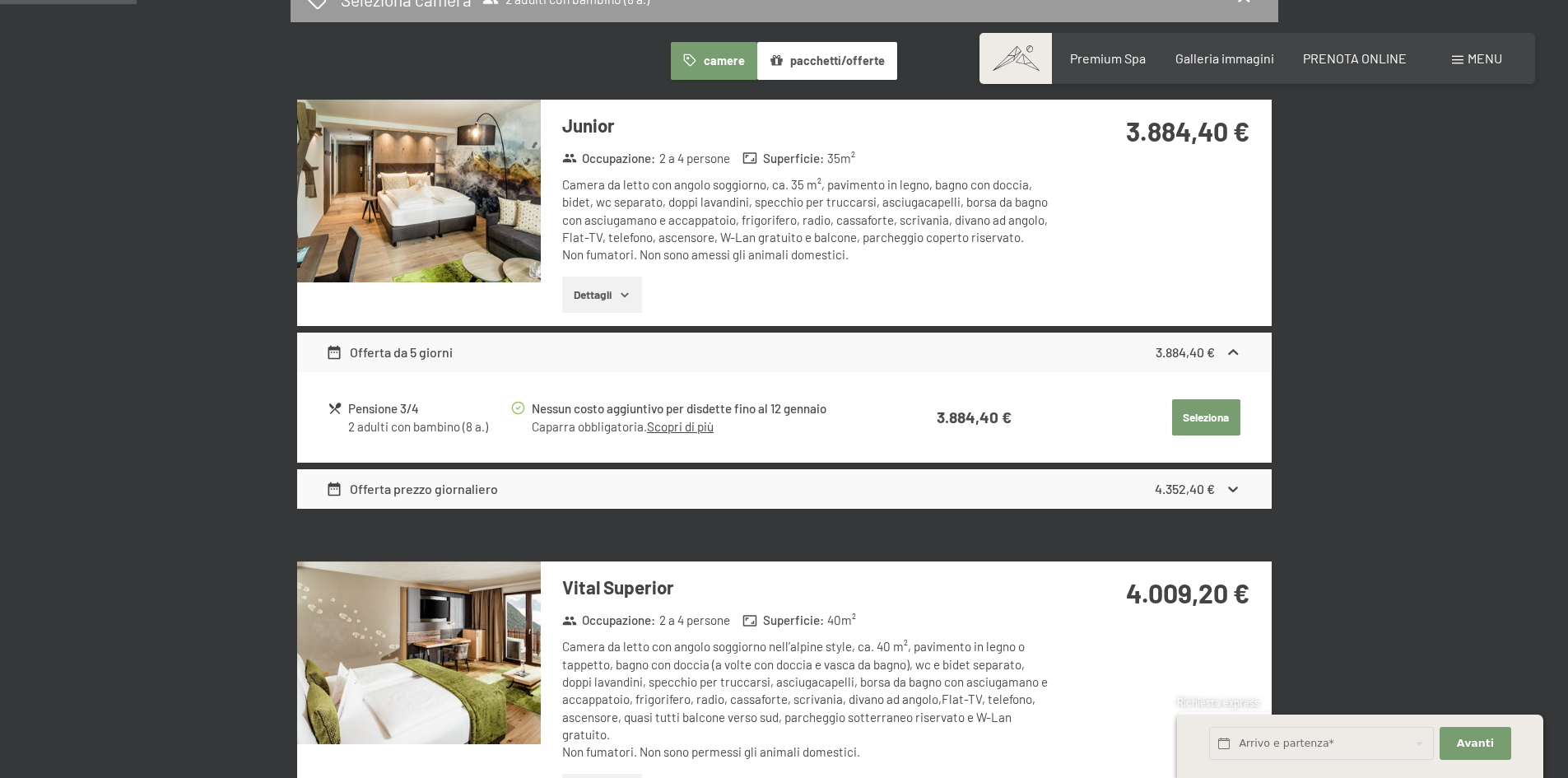
click at [0, 0] on div at bounding box center [0, 0] width 0 height 0
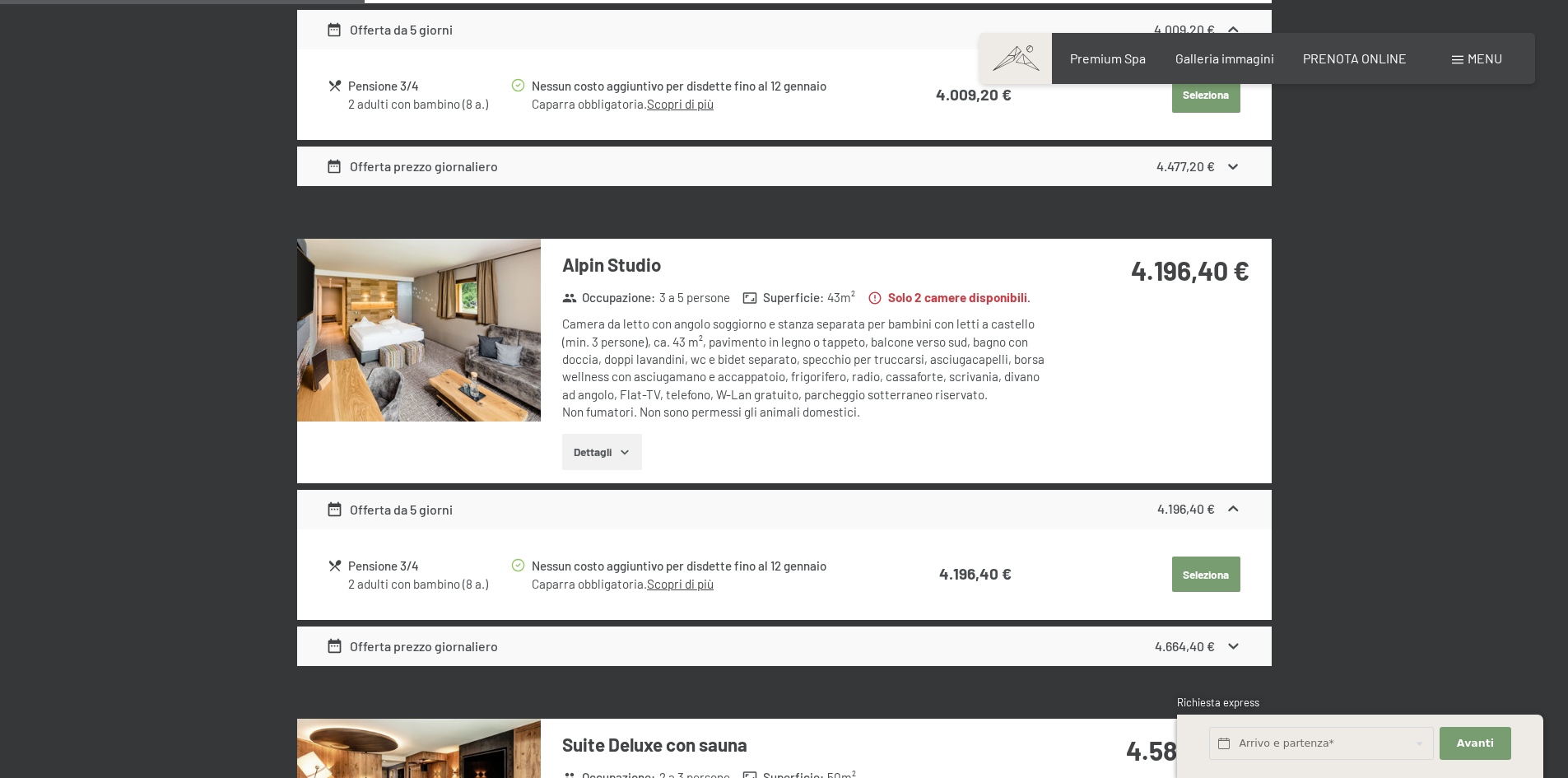
scroll to position [1318, 0]
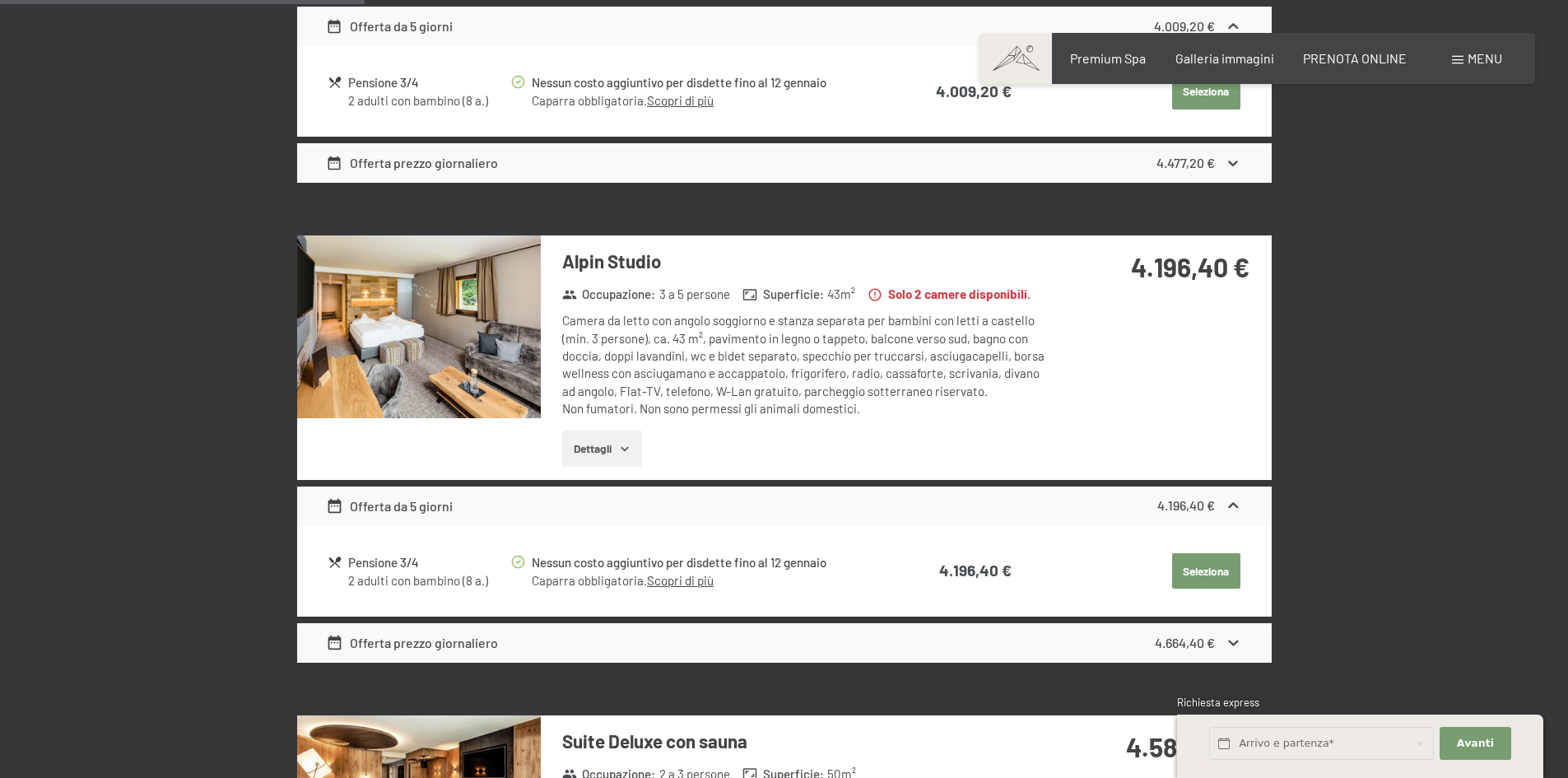
click at [595, 255] on h3 "Alpin Studio" at bounding box center [807, 262] width 490 height 25
click at [600, 270] on h3 "Alpin Studio" at bounding box center [807, 262] width 490 height 25
click at [593, 265] on h3 "Alpin Studio" at bounding box center [807, 262] width 490 height 25
click at [426, 411] on img at bounding box center [419, 327] width 244 height 183
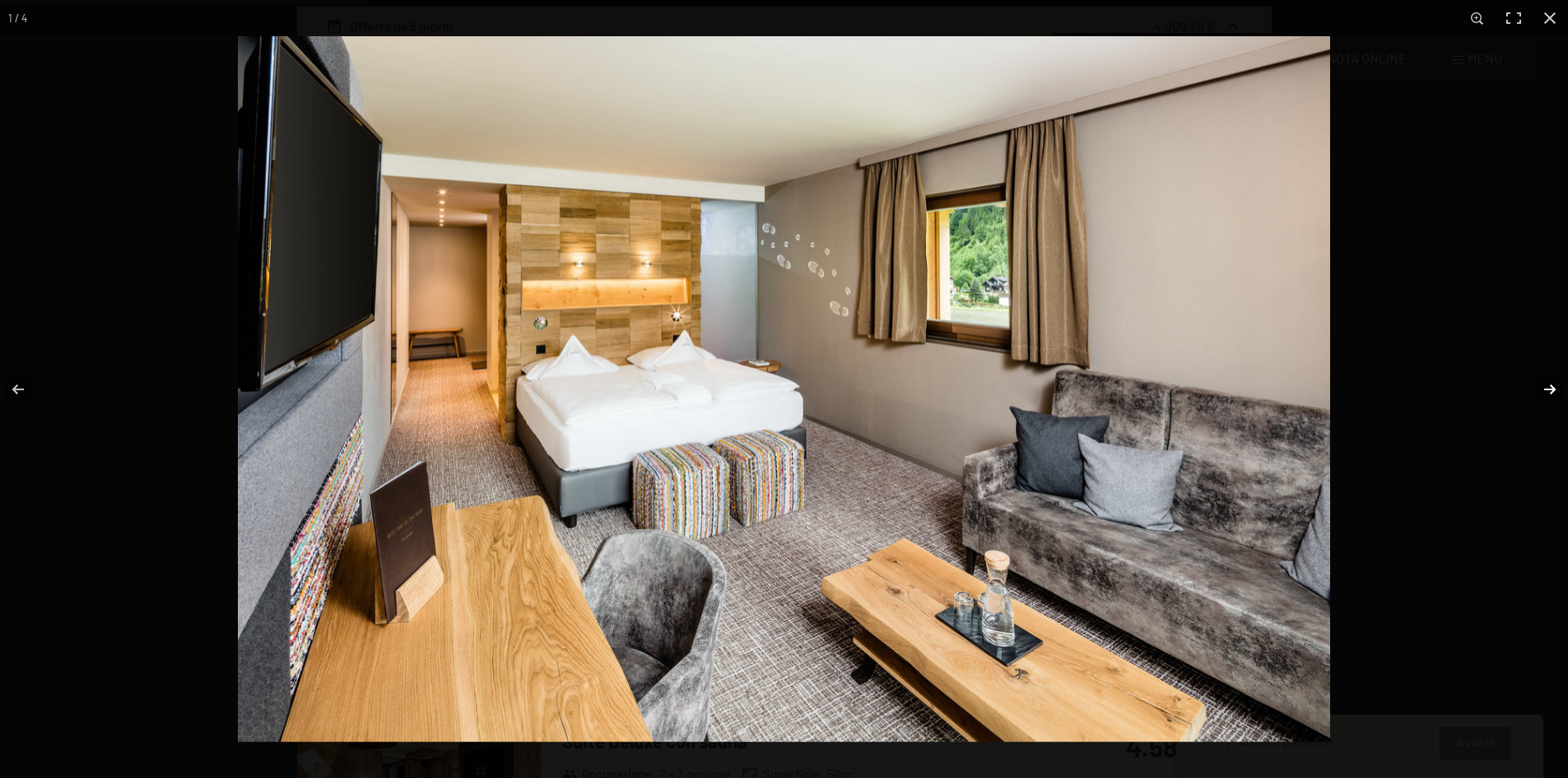
click at [1548, 389] on button "button" at bounding box center [1538, 389] width 57 height 82
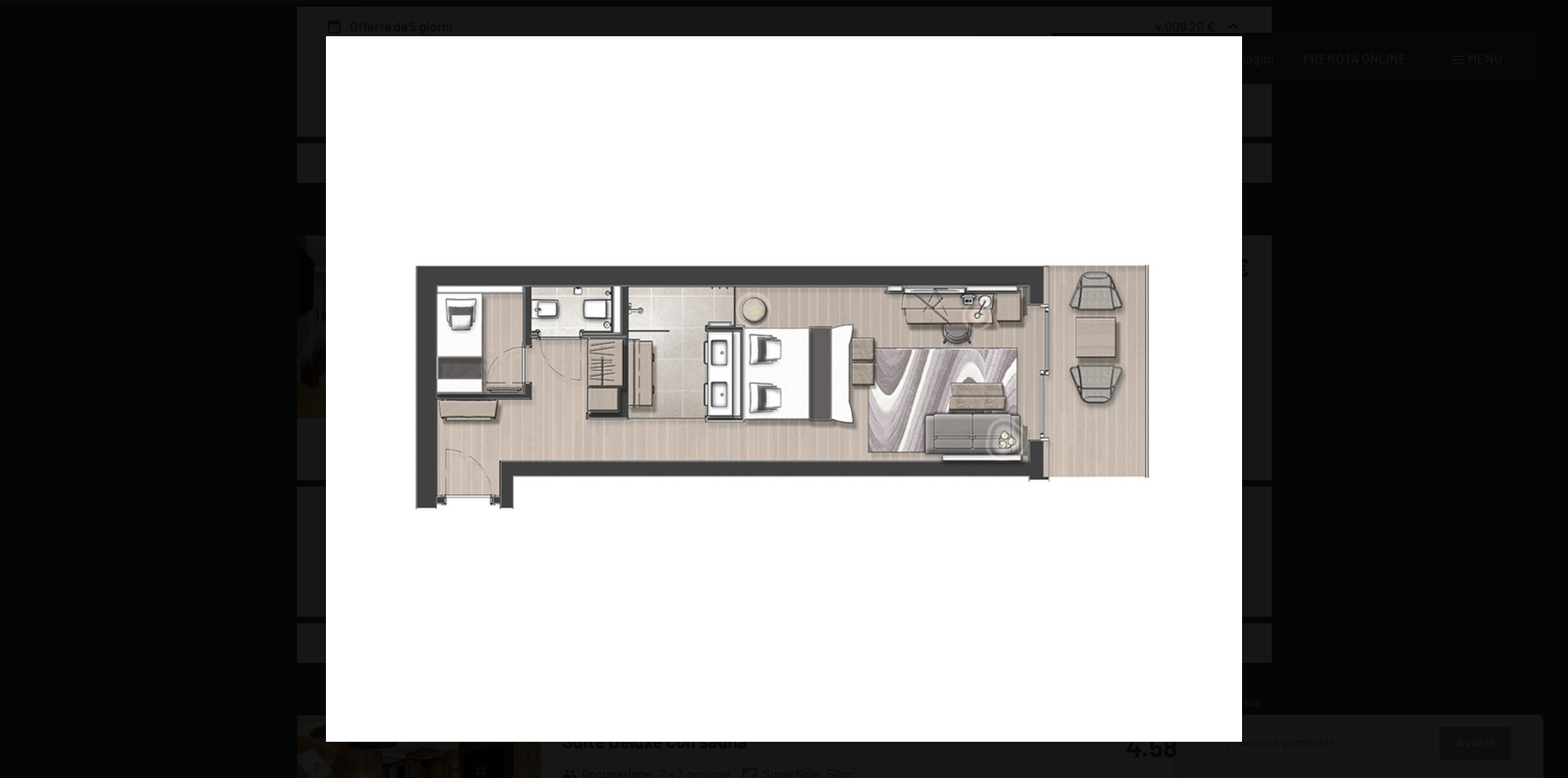
click at [1548, 389] on button "button" at bounding box center [1538, 389] width 57 height 82
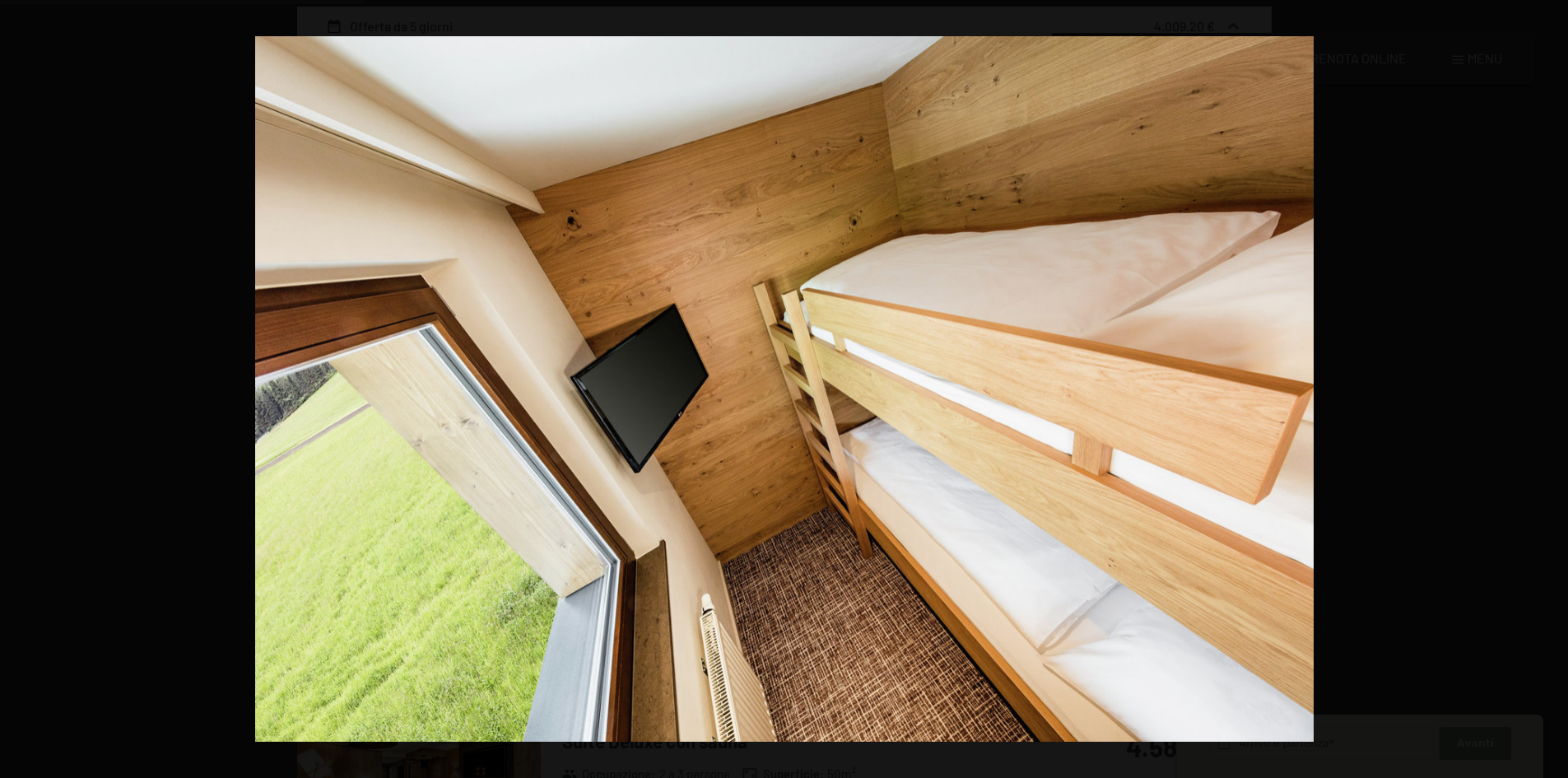
click at [1548, 389] on button "button" at bounding box center [1538, 389] width 57 height 82
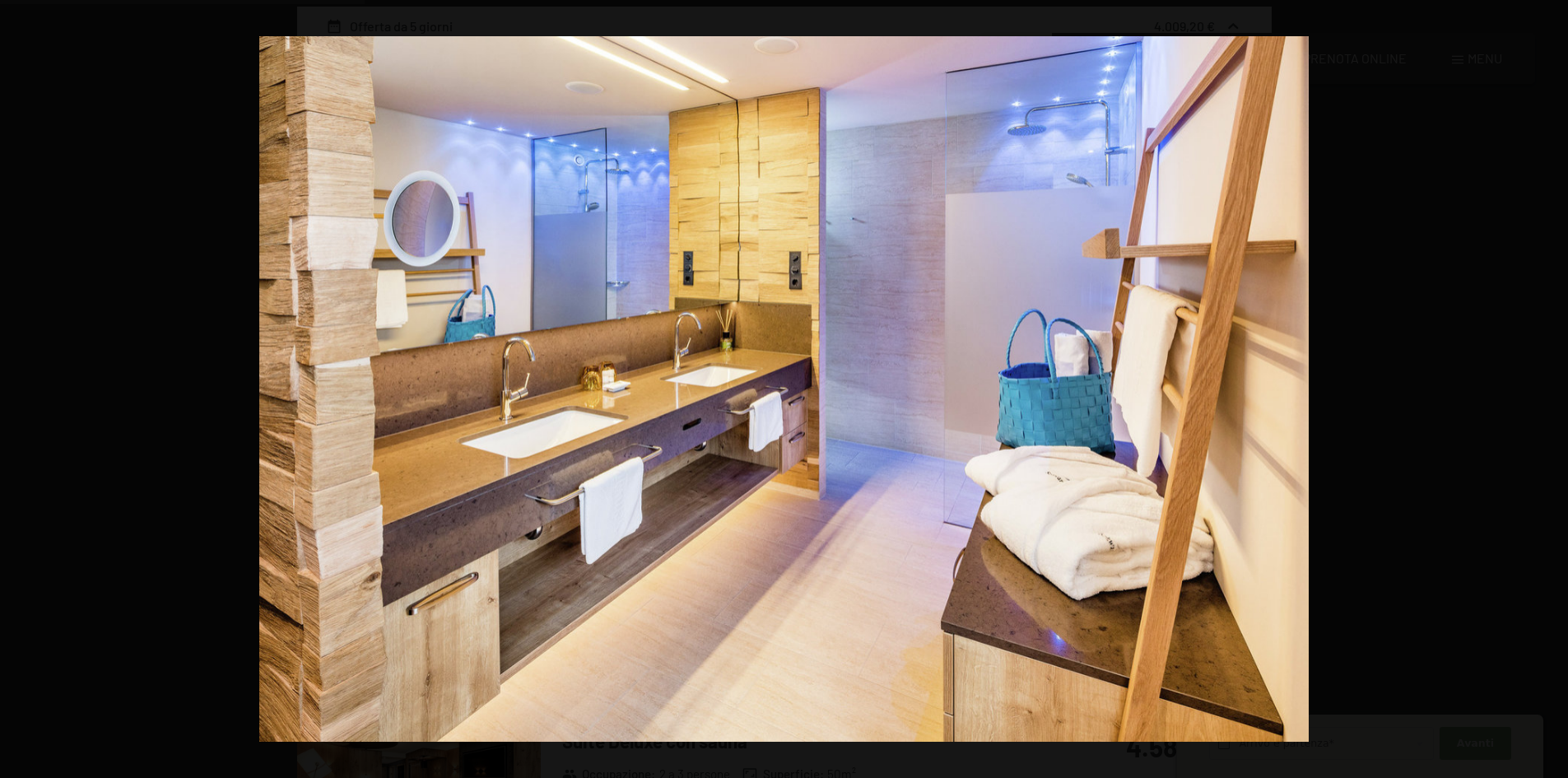
click at [1548, 389] on button "button" at bounding box center [1538, 389] width 57 height 82
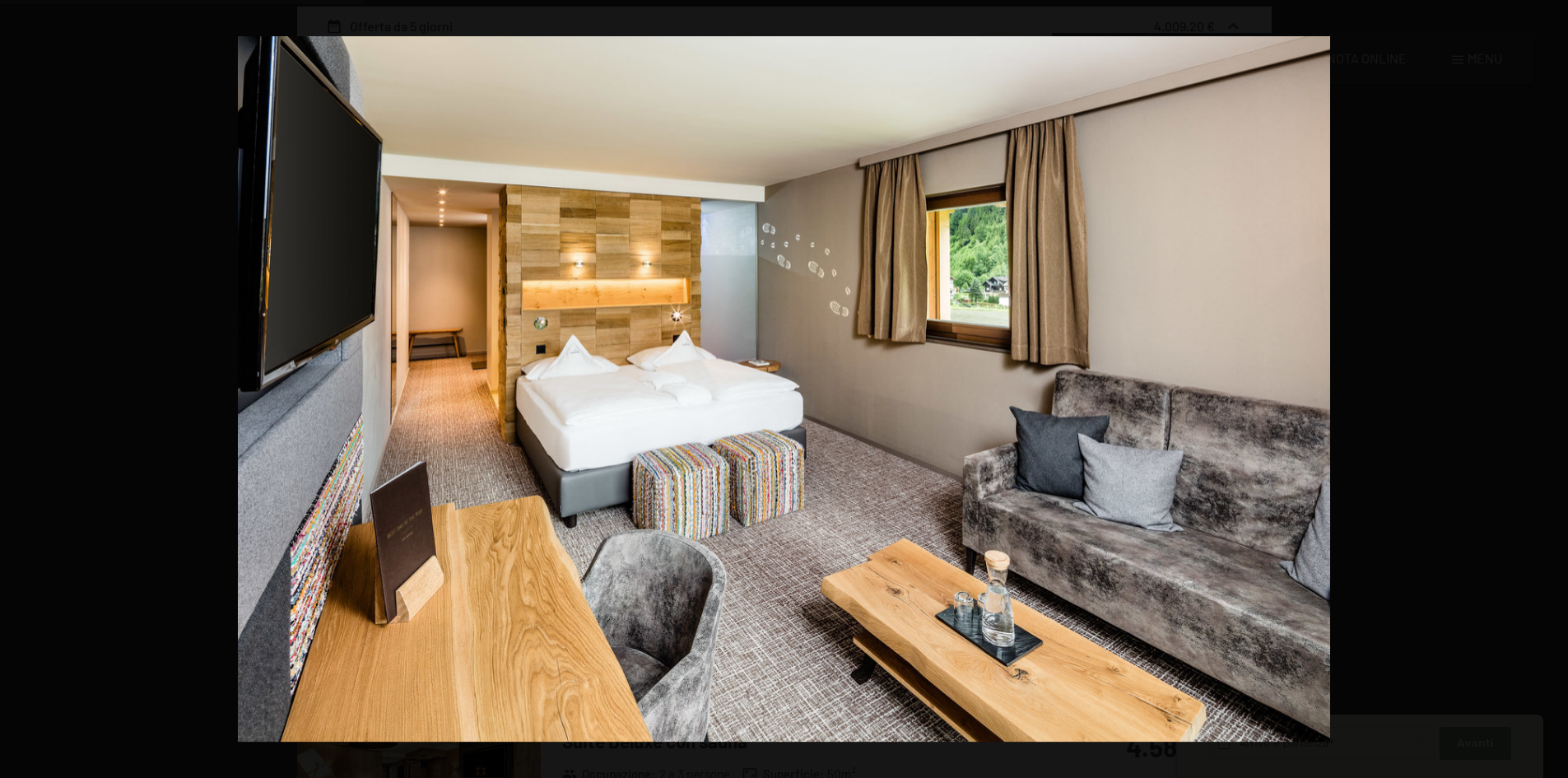
click at [1548, 389] on button "button" at bounding box center [1538, 389] width 57 height 82
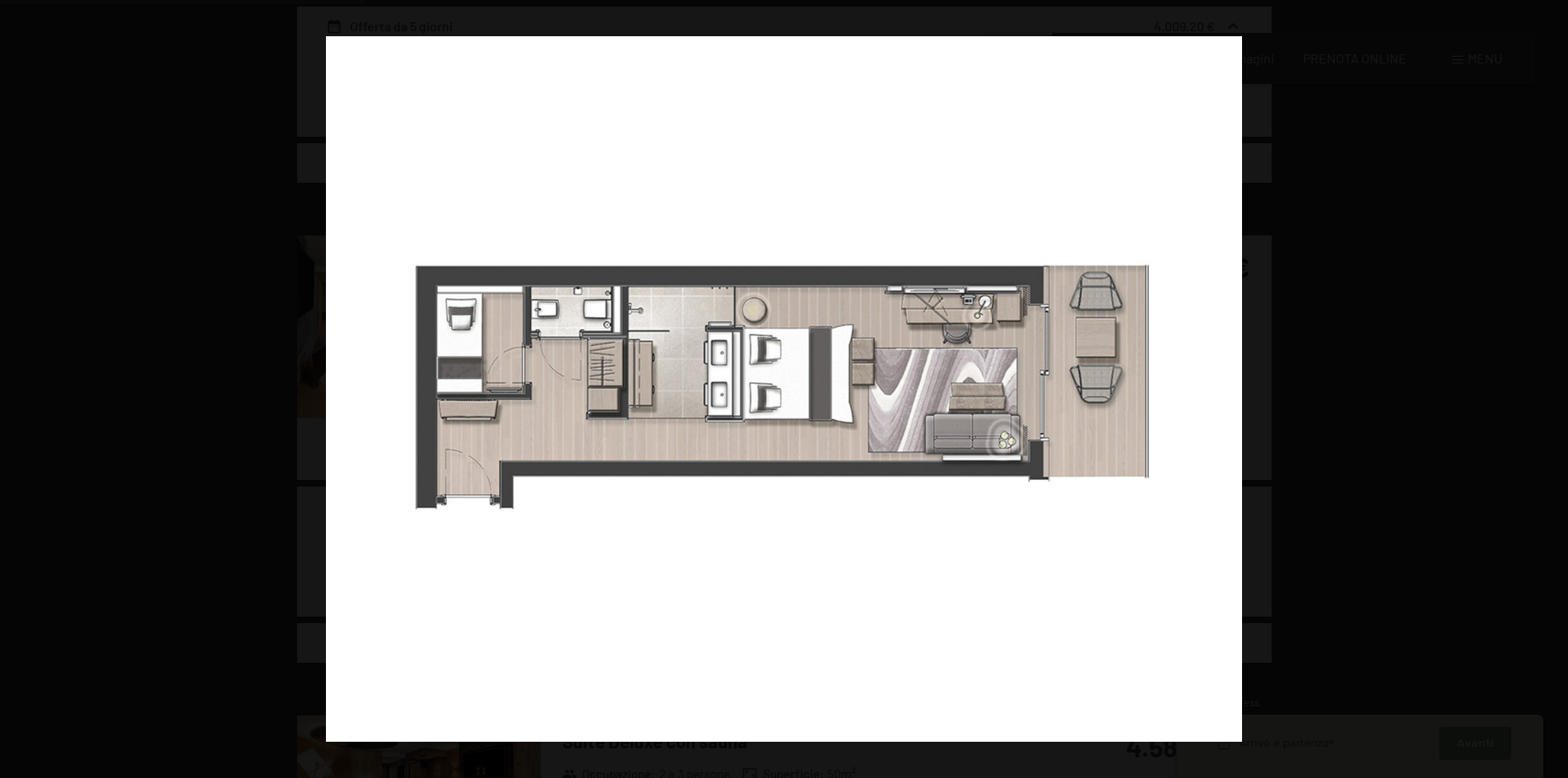
click at [1548, 389] on button "button" at bounding box center [1538, 389] width 57 height 82
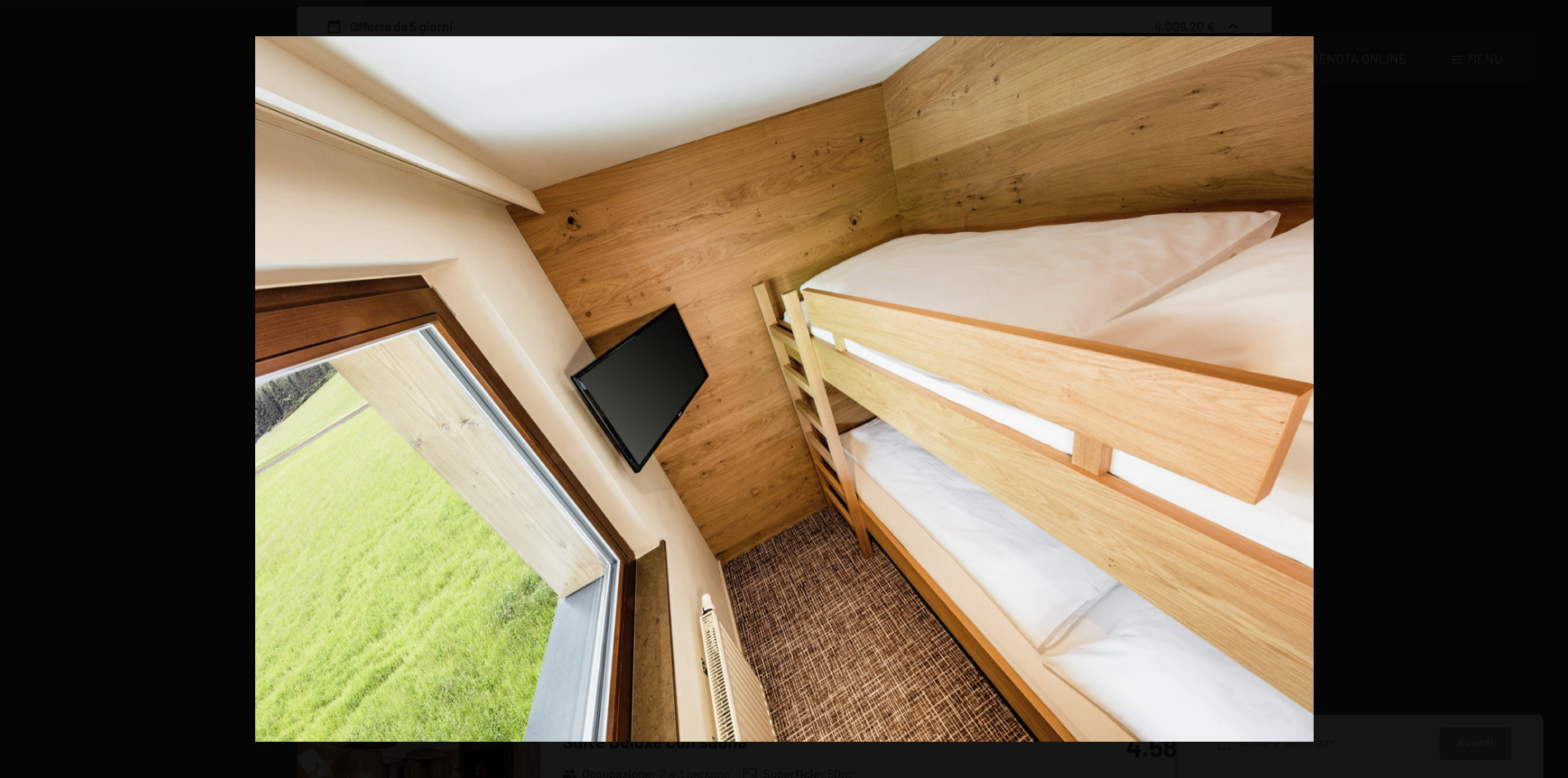
click at [1548, 389] on button "button" at bounding box center [1538, 389] width 57 height 82
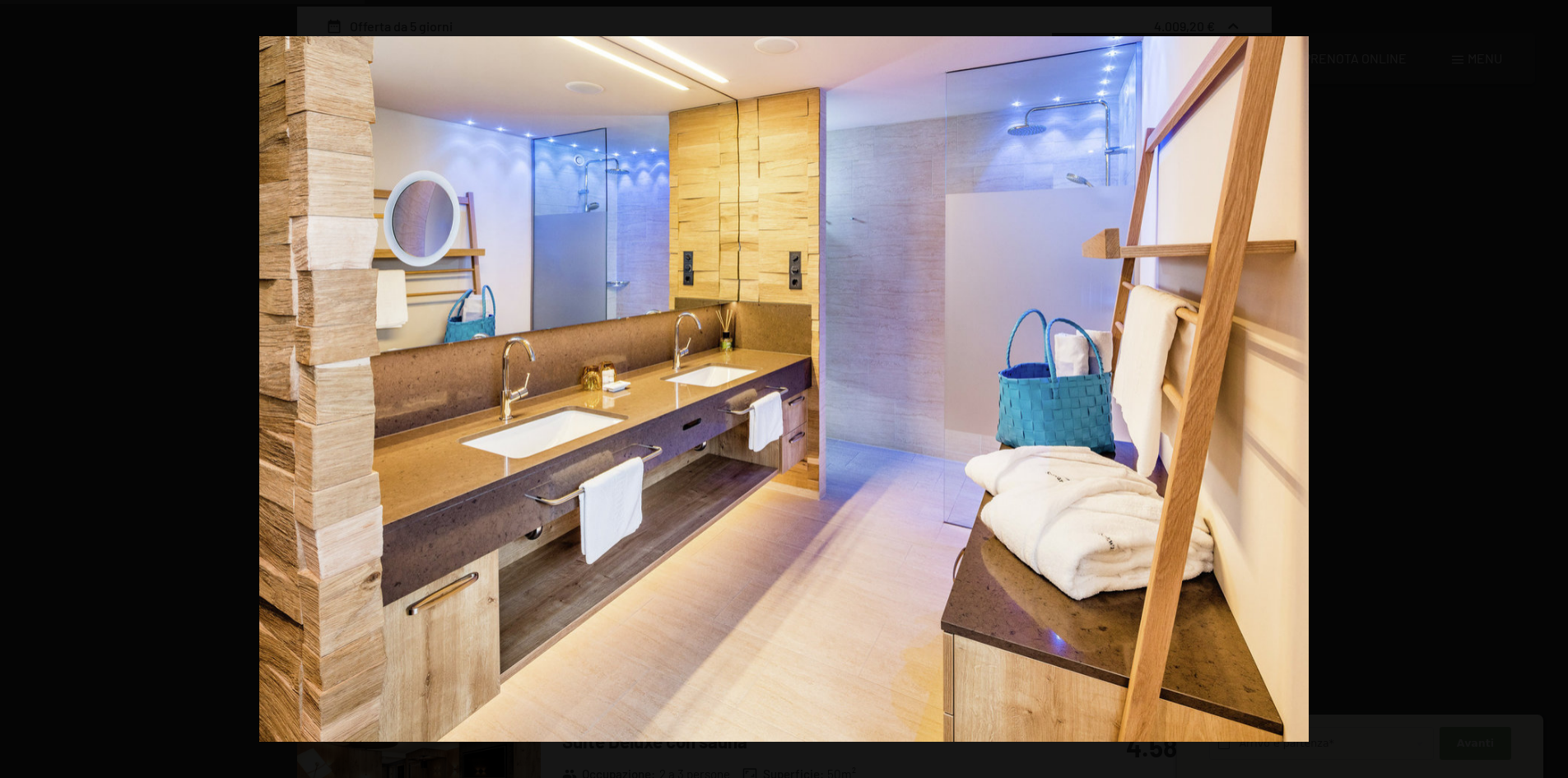
click at [1548, 389] on button "button" at bounding box center [1538, 389] width 57 height 82
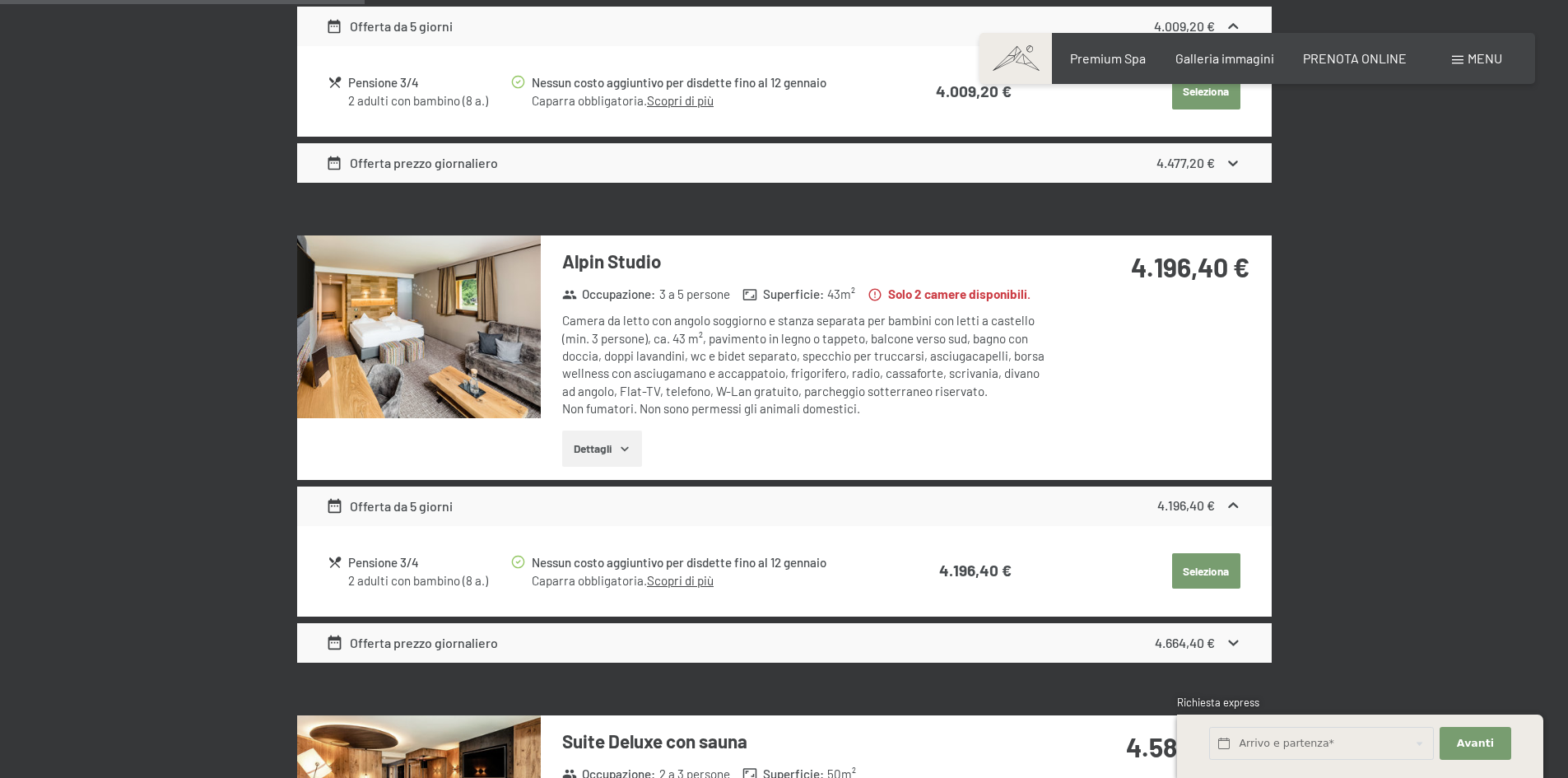
click at [0, 0] on button "button" at bounding box center [0, 0] width 0 height 0
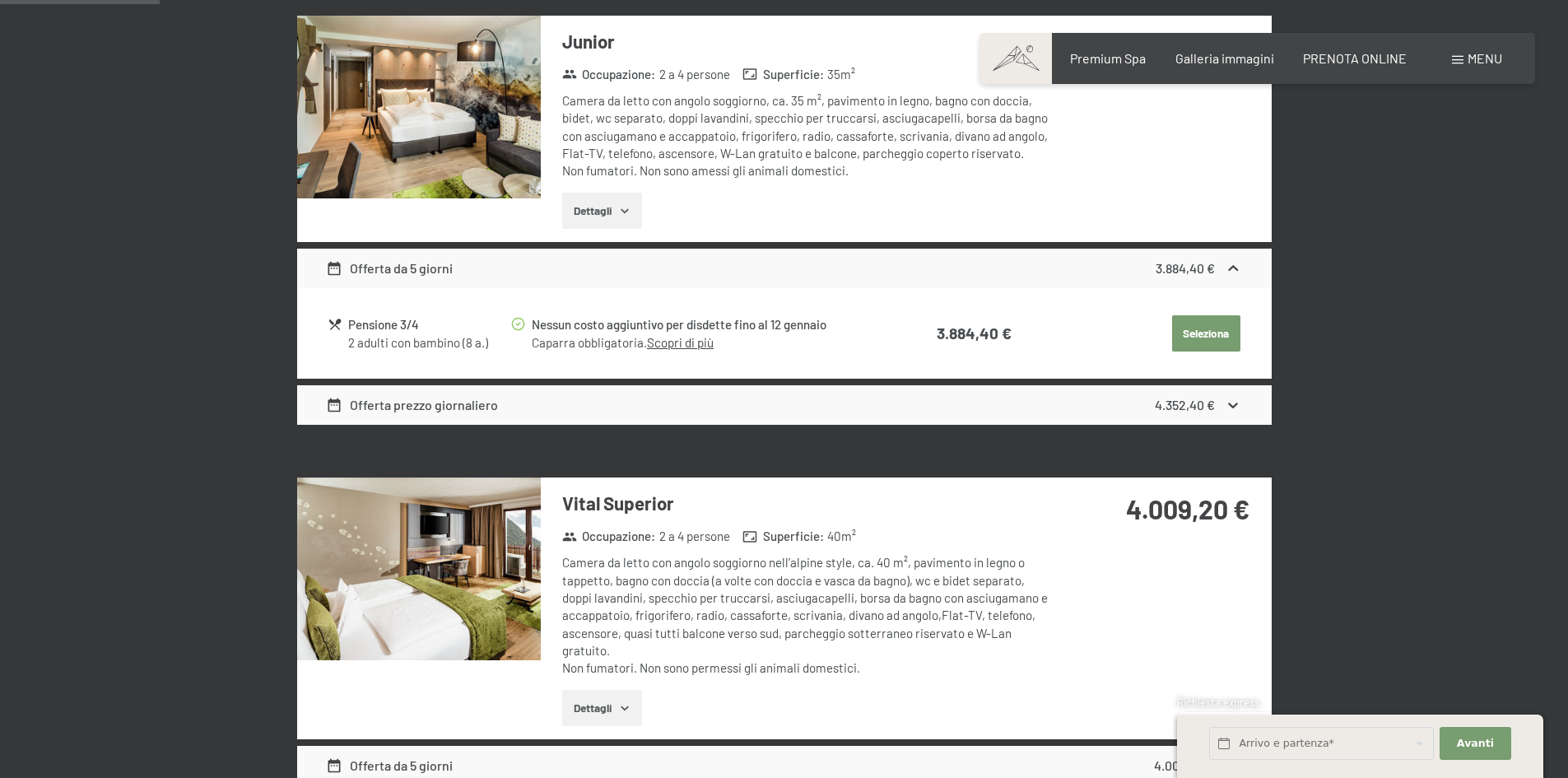
scroll to position [576, 0]
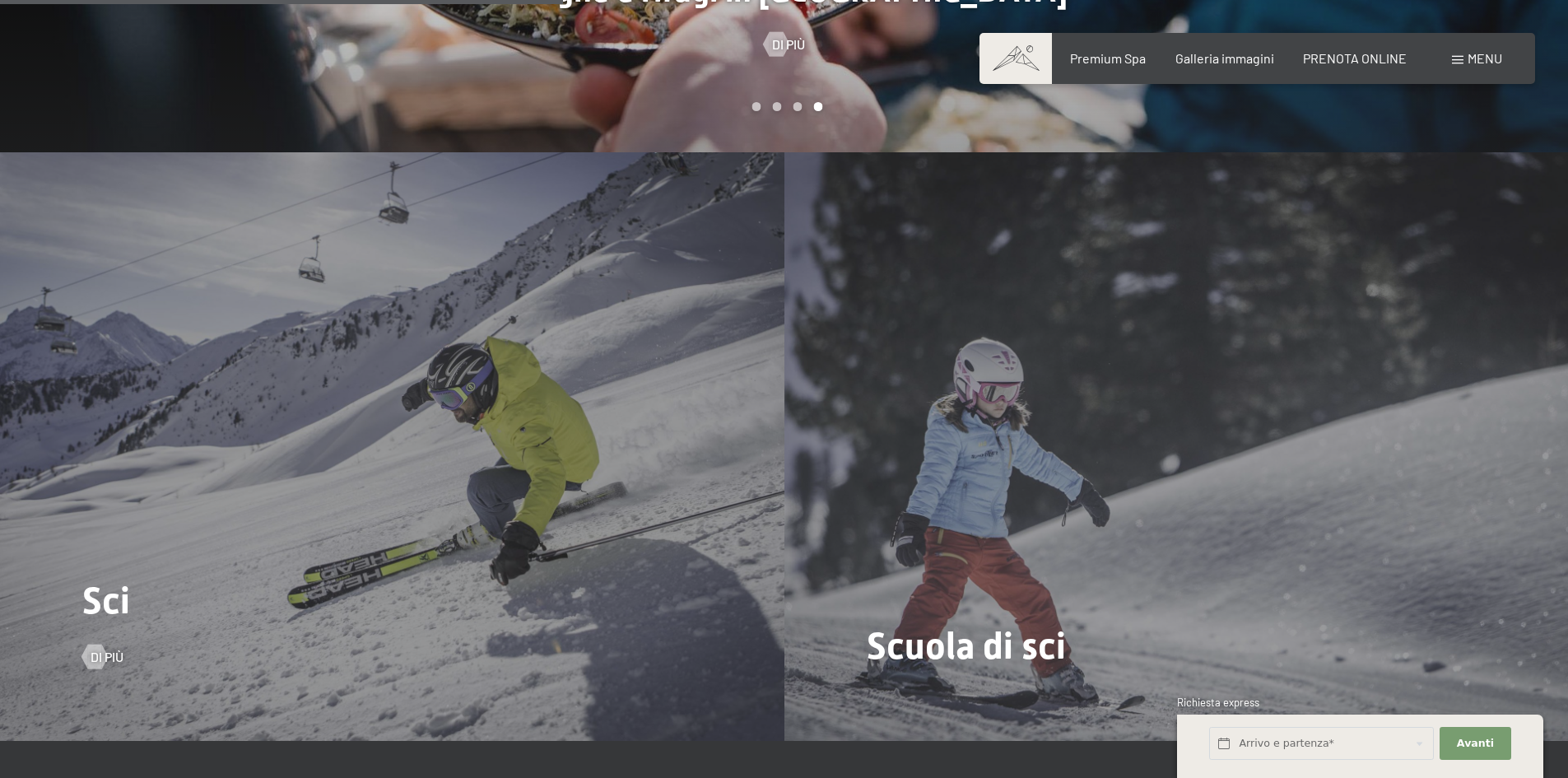
scroll to position [2223, 0]
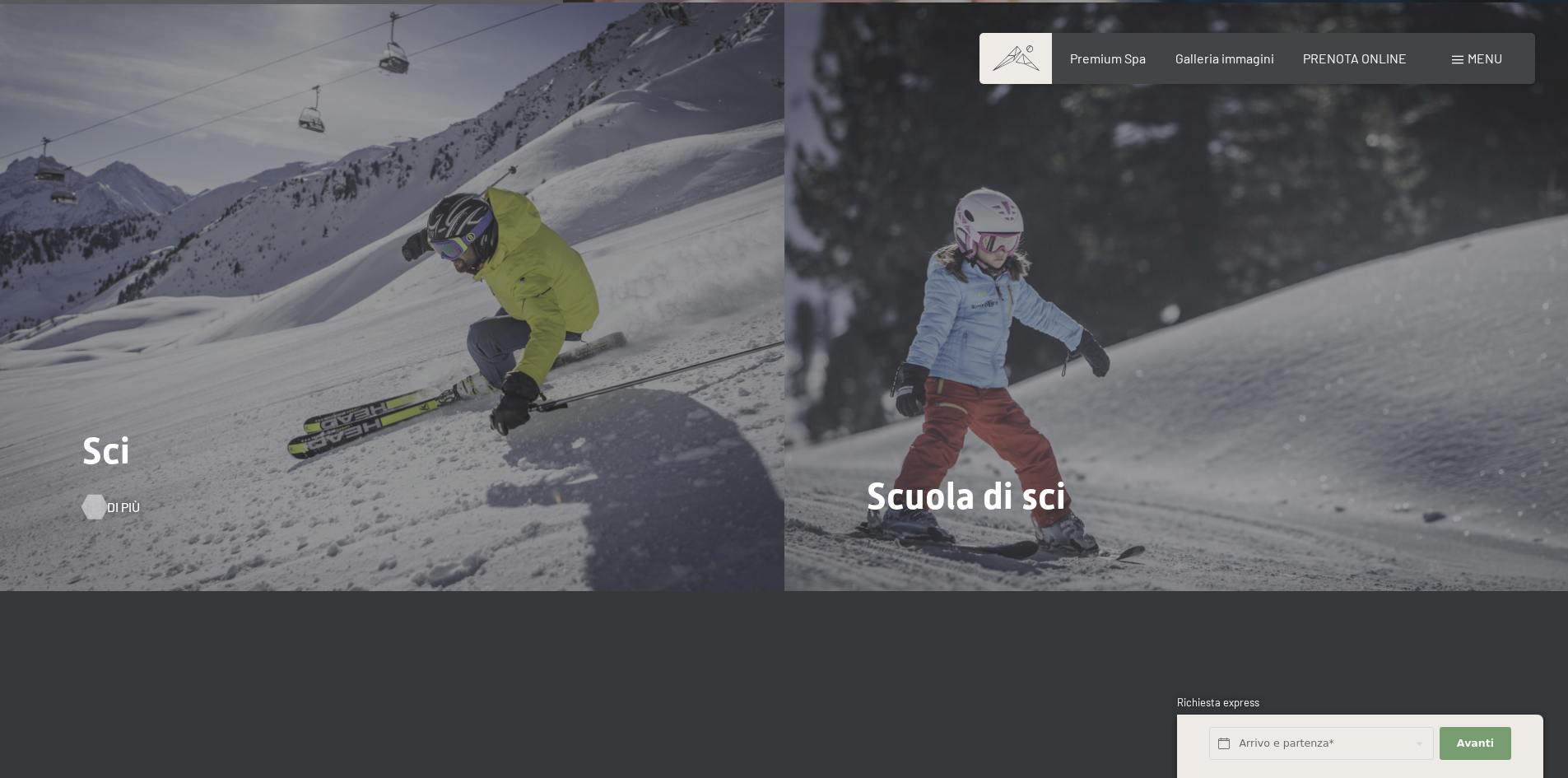
click at [96, 502] on div at bounding box center [94, 507] width 14 height 24
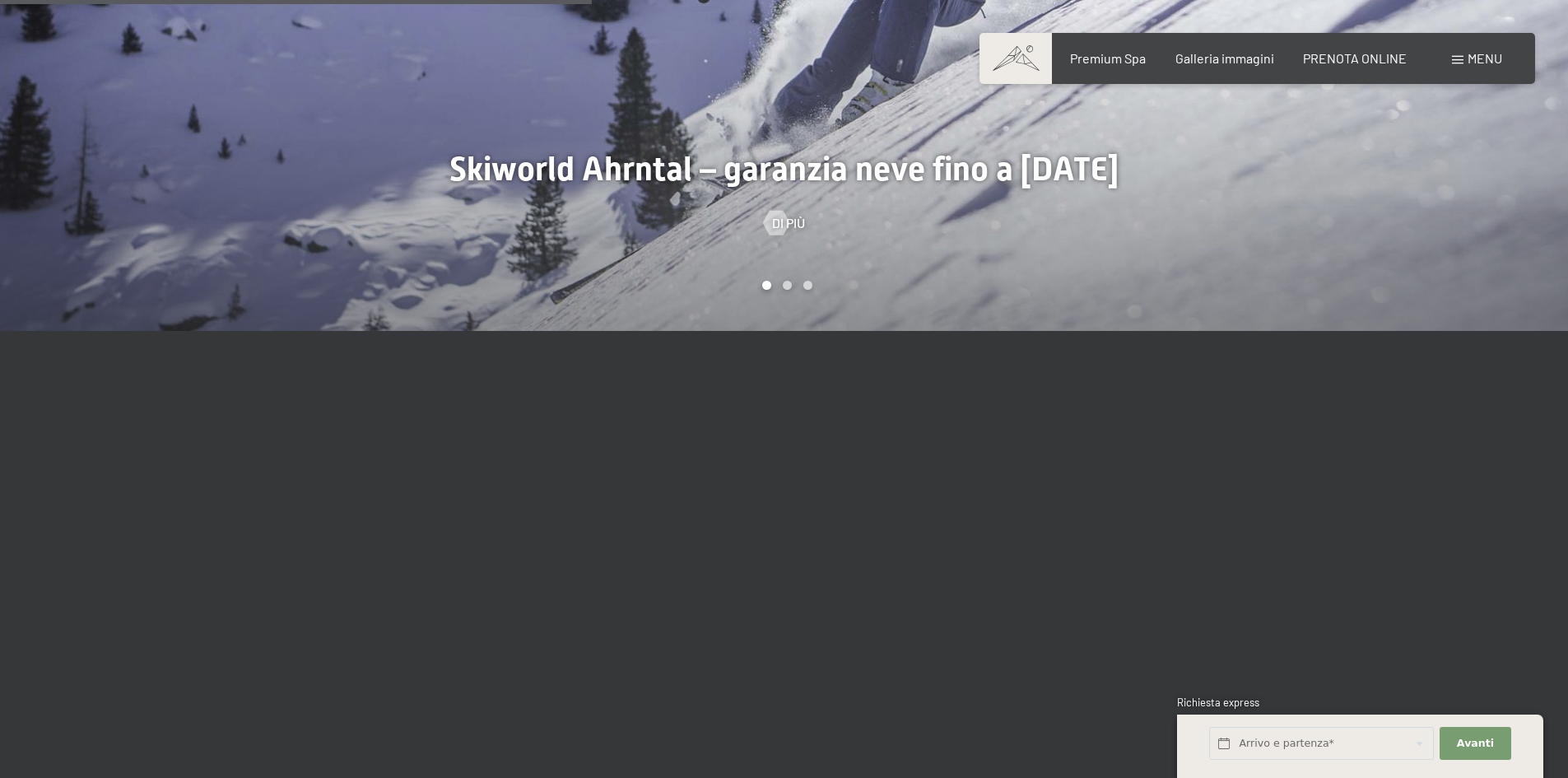
scroll to position [1646, 0]
